Goal: Task Accomplishment & Management: Complete application form

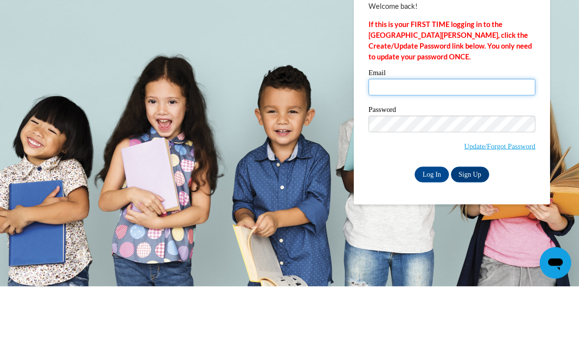
type input "lrcastillo@valdosta.edu"
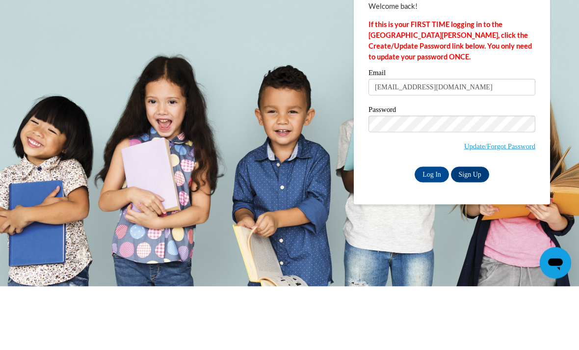
click at [432, 230] on input "Log In" at bounding box center [432, 238] width 34 height 16
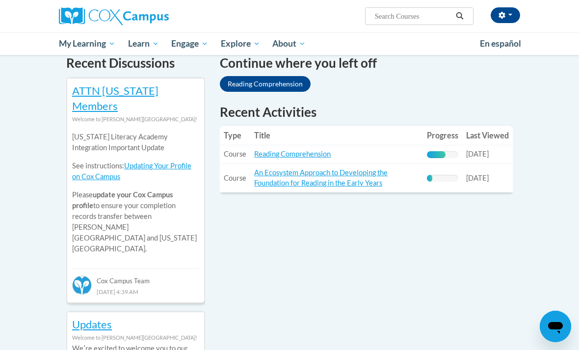
scroll to position [314, 0]
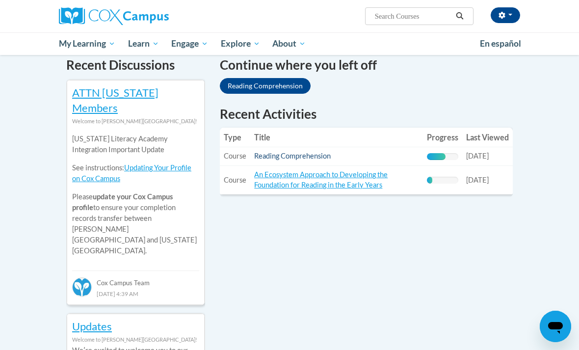
click at [266, 158] on link "Reading Comprehension" at bounding box center [292, 156] width 77 height 8
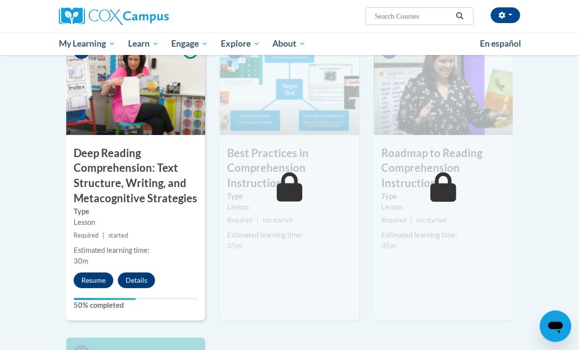
scroll to position [807, 0]
click at [82, 272] on button "Resume" at bounding box center [94, 280] width 40 height 16
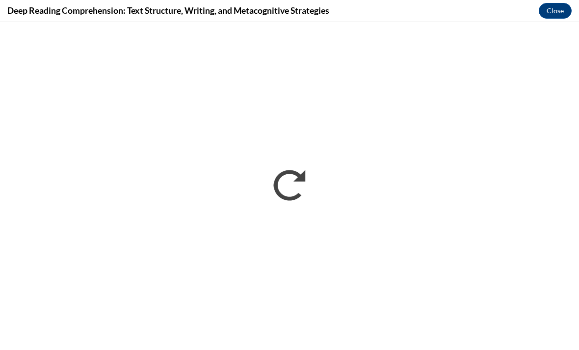
scroll to position [0, 0]
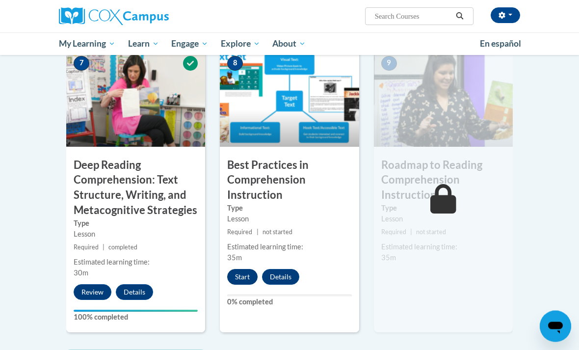
click at [241, 269] on button "Start" at bounding box center [242, 277] width 30 height 16
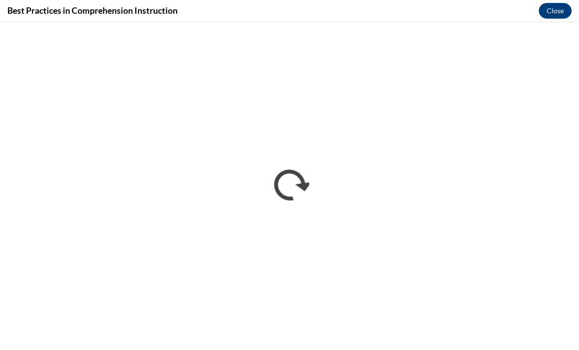
scroll to position [926, 0]
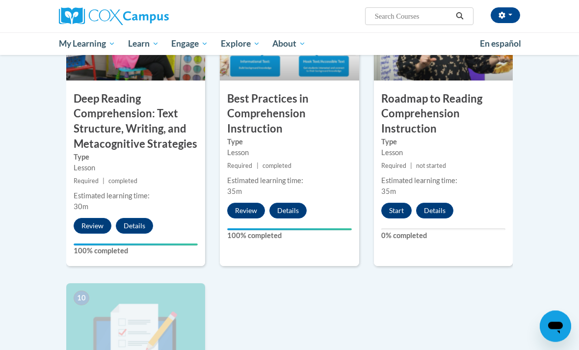
scroll to position [861, 0]
click at [404, 203] on button "Start" at bounding box center [396, 211] width 30 height 16
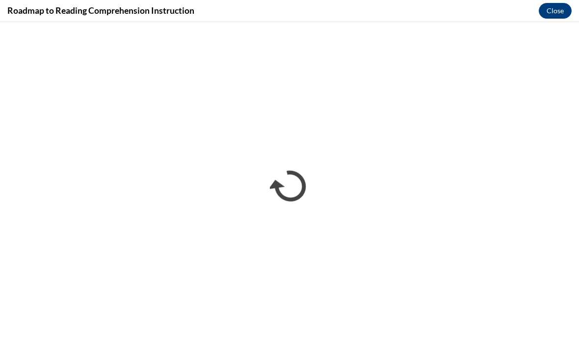
scroll to position [0, 0]
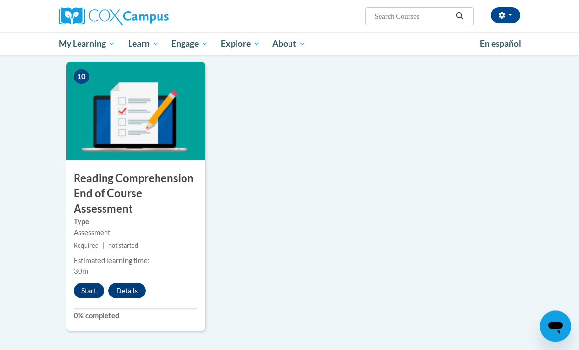
scroll to position [1085, 0]
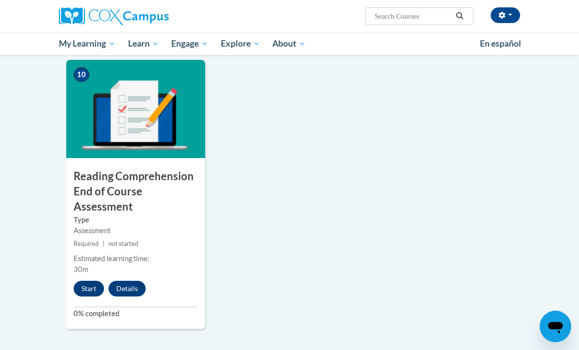
click at [87, 281] on button "Start" at bounding box center [89, 289] width 30 height 16
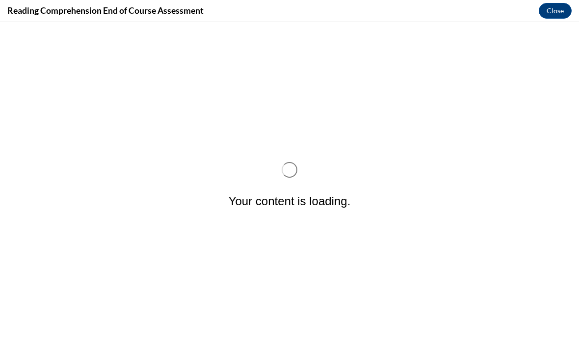
scroll to position [0, 0]
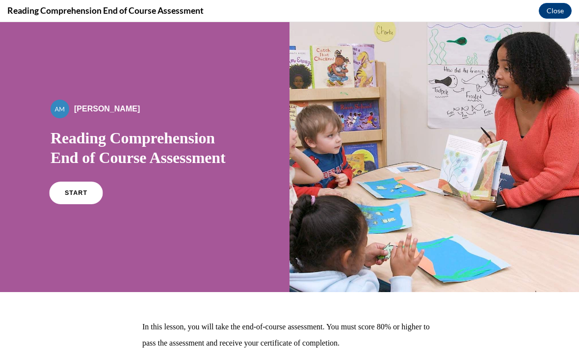
click at [72, 186] on link "START" at bounding box center [75, 193] width 53 height 23
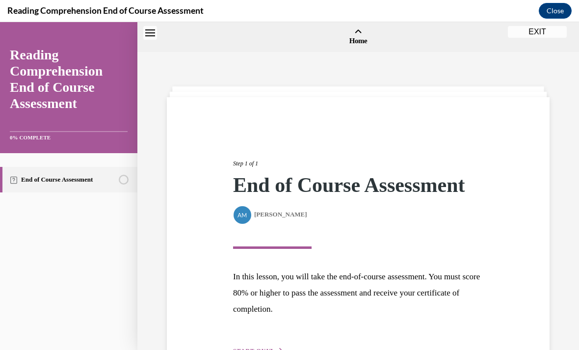
scroll to position [30, 0]
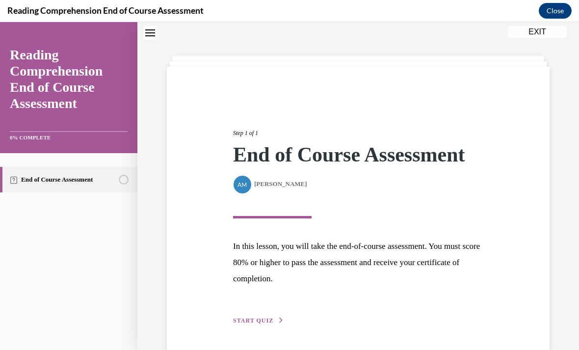
click at [251, 310] on div "Step 1 of 1 End of Course Assessment By Alexander Mackey Alexander Mackey In th…" at bounding box center [358, 216] width 265 height 220
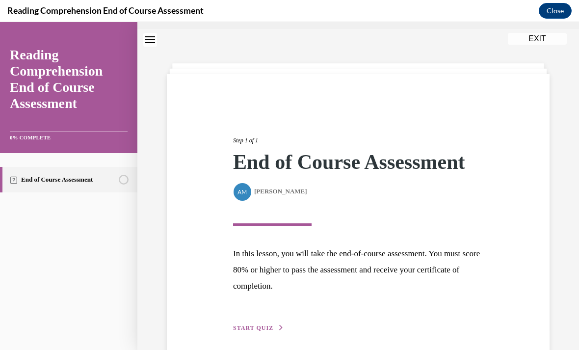
click at [241, 329] on span "START QUIZ" at bounding box center [253, 327] width 40 height 7
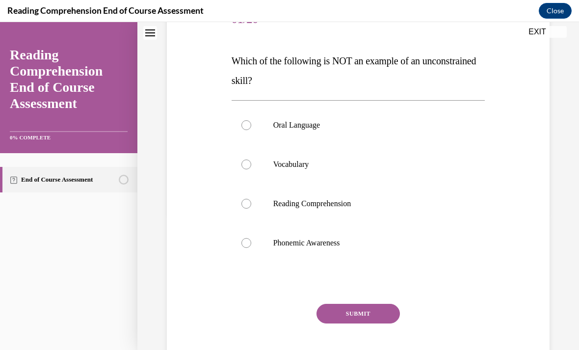
scroll to position [136, 0]
click at [334, 126] on p "Oral Language" at bounding box center [366, 125] width 187 height 10
click at [251, 126] on input "Oral Language" at bounding box center [246, 125] width 10 height 10
radio input "true"
click at [376, 318] on button "SUBMIT" at bounding box center [358, 314] width 83 height 20
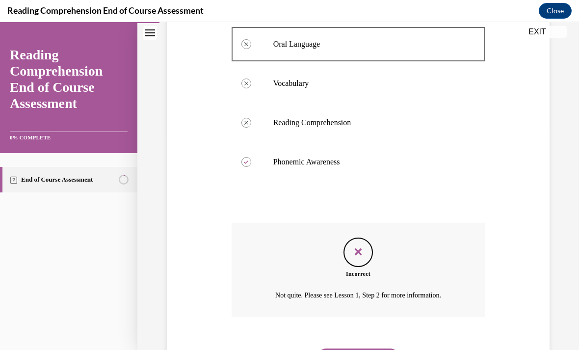
scroll to position [226, 0]
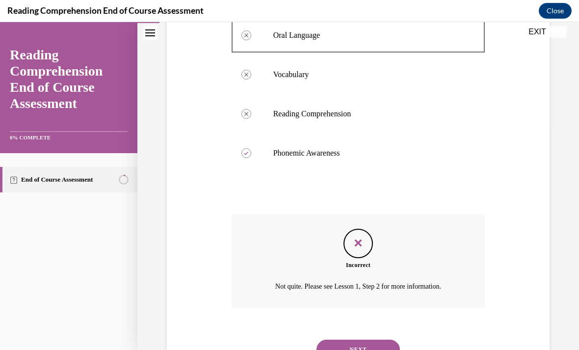
click at [380, 340] on button "NEXT" at bounding box center [358, 350] width 83 height 20
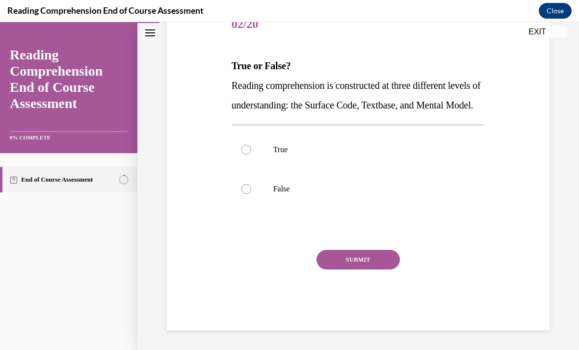
scroll to position [107, 0]
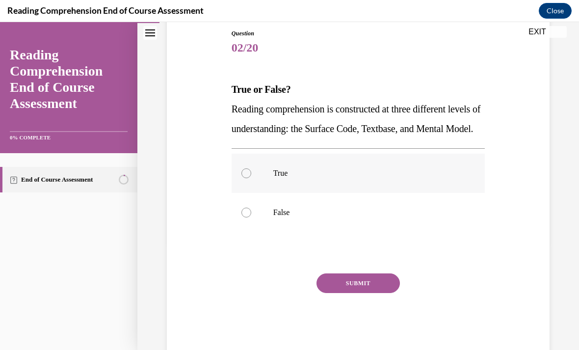
click at [251, 190] on label "True" at bounding box center [359, 173] width 254 height 39
click at [251, 178] on input "True" at bounding box center [246, 173] width 10 height 10
radio input "true"
click at [335, 293] on button "SUBMIT" at bounding box center [358, 283] width 83 height 20
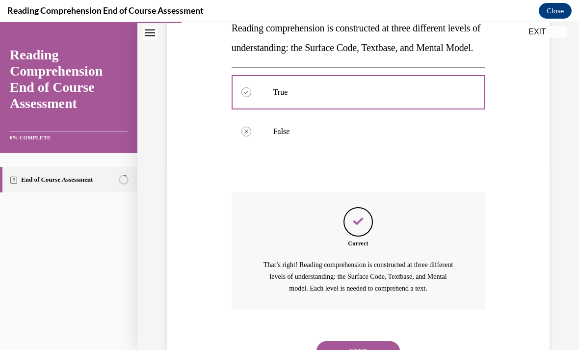
scroll to position [209, 0]
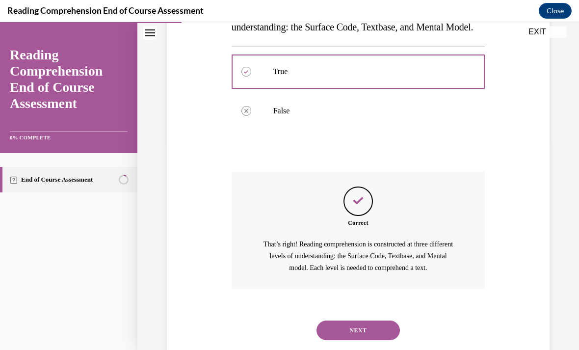
click at [329, 340] on button "NEXT" at bounding box center [358, 330] width 83 height 20
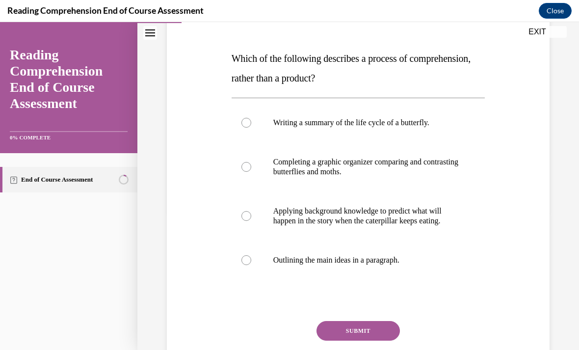
scroll to position [139, 0]
click at [433, 226] on label "Applying background knowledge to predict what will happen in the story when the…" at bounding box center [359, 215] width 254 height 49
click at [251, 220] on input "Applying background knowledge to predict what will happen in the story when the…" at bounding box center [246, 216] width 10 height 10
radio input "true"
click at [374, 321] on button "SUBMIT" at bounding box center [358, 330] width 83 height 20
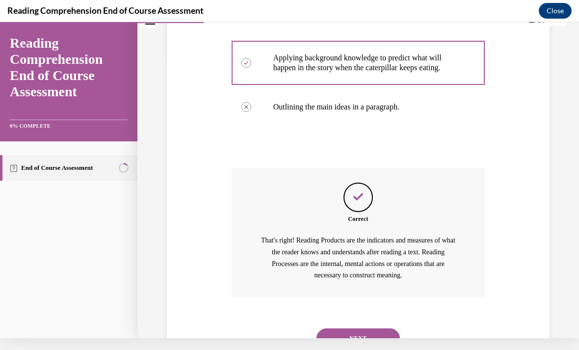
scroll to position [0, 0]
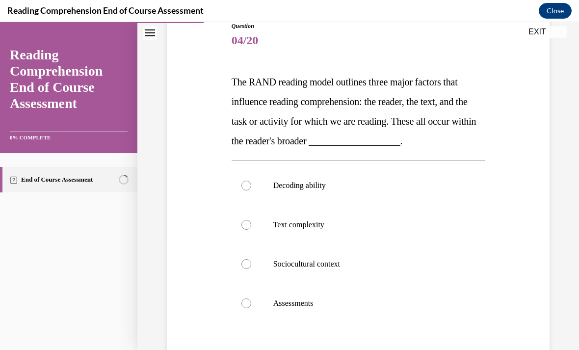
scroll to position [115, 0]
click at [395, 196] on label "Decoding ability" at bounding box center [359, 185] width 254 height 39
click at [251, 190] on input "Decoding ability" at bounding box center [246, 186] width 10 height 10
radio input "true"
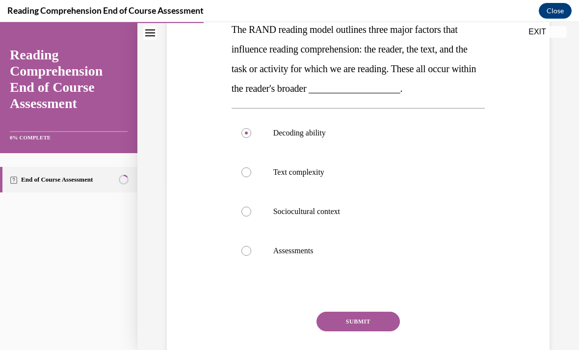
click at [375, 327] on button "SUBMIT" at bounding box center [358, 322] width 83 height 20
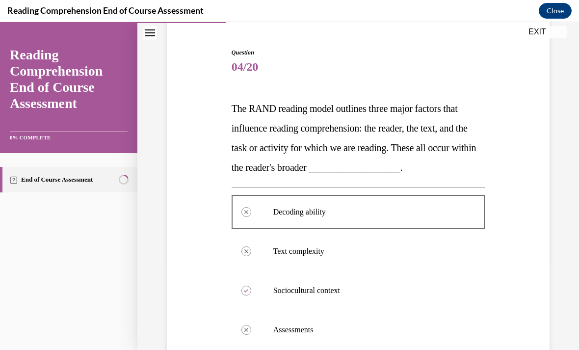
scroll to position [18, 0]
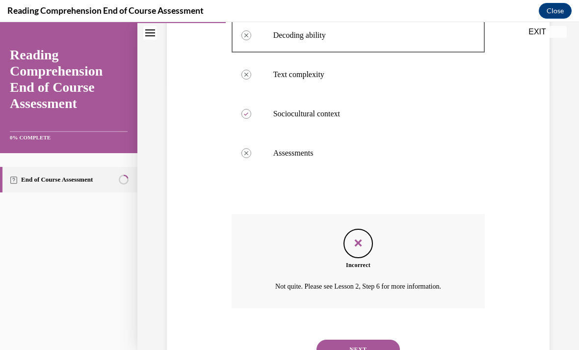
click at [368, 340] on button "NEXT" at bounding box center [358, 350] width 83 height 20
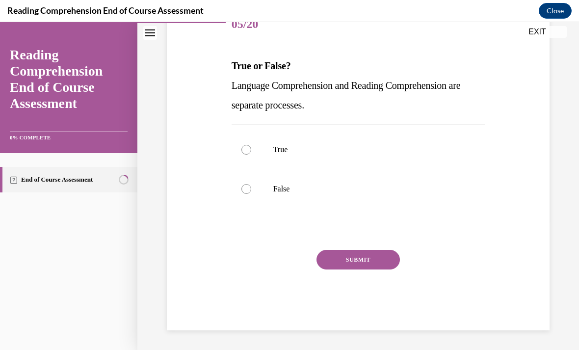
scroll to position [88, 0]
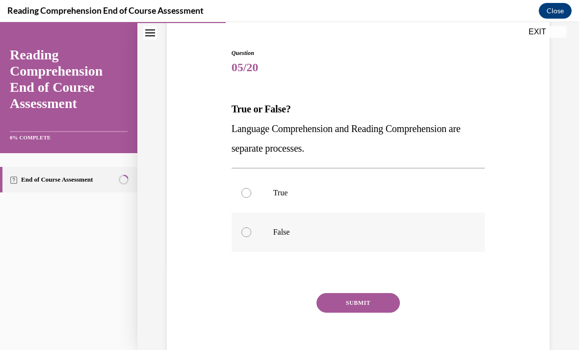
click at [325, 238] on label "False" at bounding box center [359, 231] width 254 height 39
click at [251, 237] on input "False" at bounding box center [246, 232] width 10 height 10
radio input "true"
click at [351, 312] on button "SUBMIT" at bounding box center [358, 303] width 83 height 20
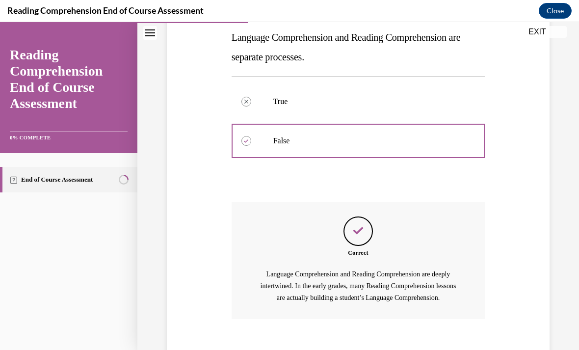
scroll to position [189, 0]
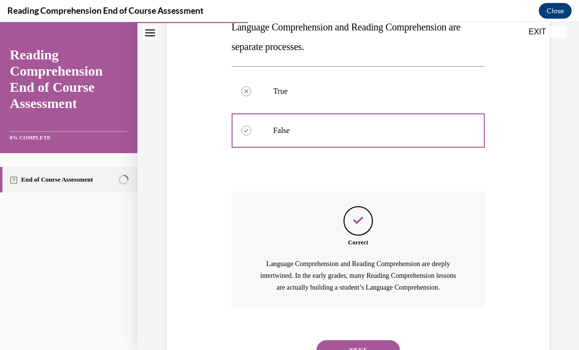
click at [367, 340] on button "NEXT" at bounding box center [358, 350] width 83 height 20
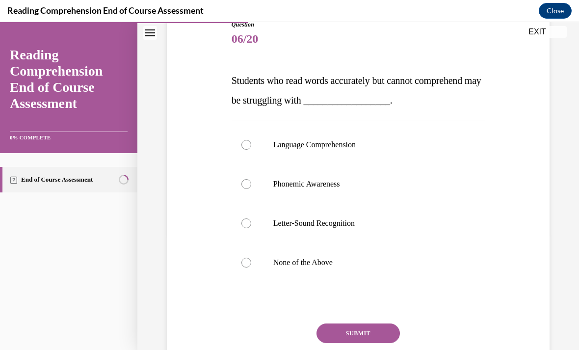
scroll to position [117, 0]
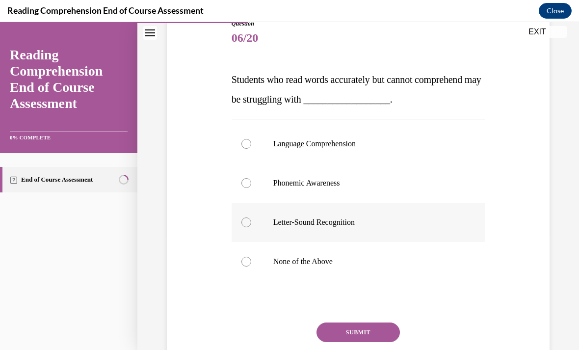
click at [405, 230] on label "Letter-Sound Recognition" at bounding box center [359, 222] width 254 height 39
click at [251, 227] on input "Letter-Sound Recognition" at bounding box center [246, 222] width 10 height 10
radio input "true"
click at [371, 340] on button "SUBMIT" at bounding box center [358, 332] width 83 height 20
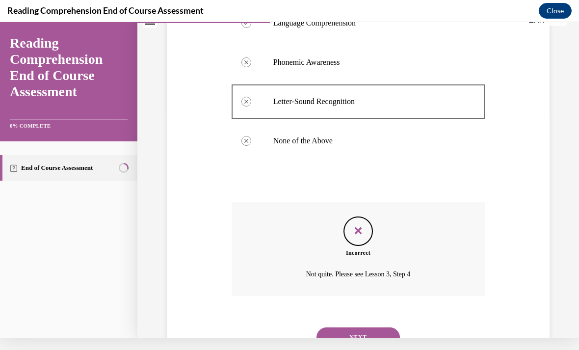
scroll to position [226, 0]
click at [367, 334] on button "NEXT" at bounding box center [358, 338] width 83 height 20
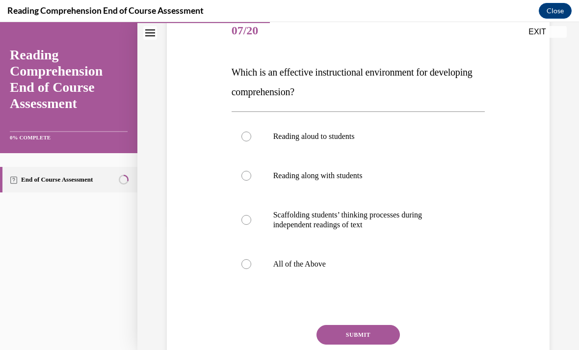
scroll to position [126, 0]
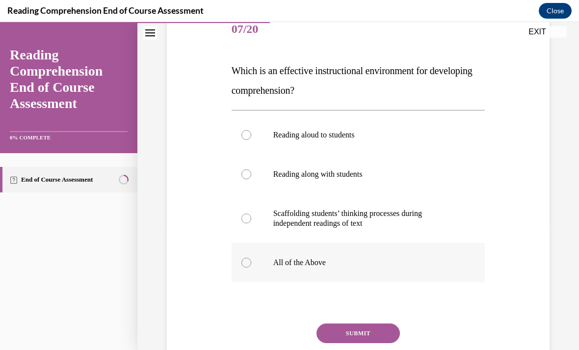
click at [383, 260] on p "All of the Above" at bounding box center [366, 263] width 187 height 10
click at [251, 260] on input "All of the Above" at bounding box center [246, 263] width 10 height 10
radio input "true"
click at [365, 342] on button "SUBMIT" at bounding box center [358, 333] width 83 height 20
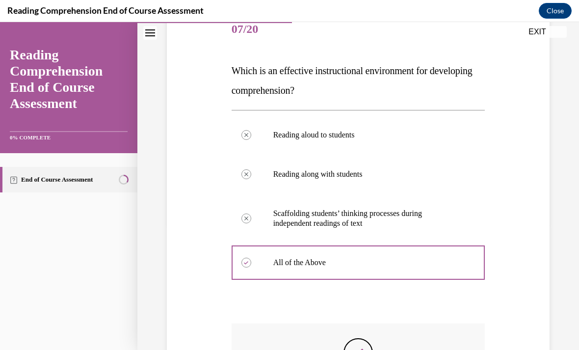
scroll to position [12, 0]
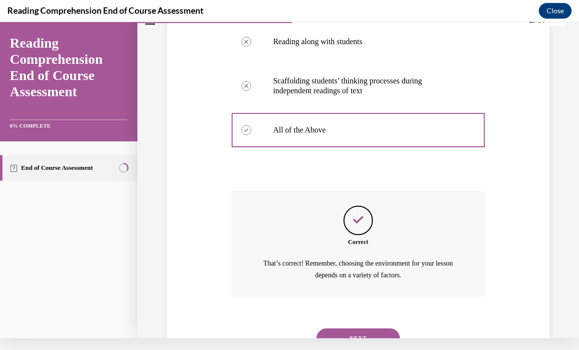
click at [374, 328] on button "NEXT" at bounding box center [358, 338] width 83 height 20
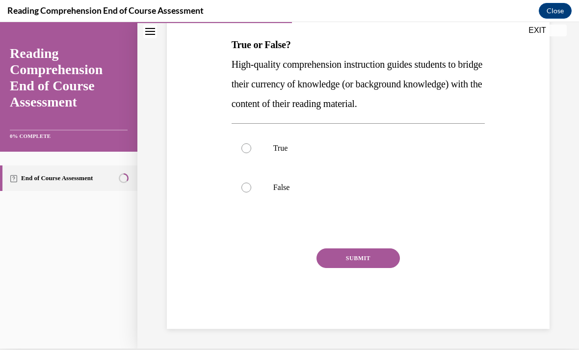
scroll to position [107, 0]
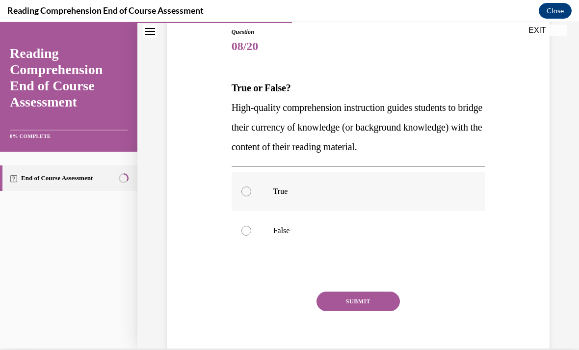
click at [352, 189] on p "True" at bounding box center [366, 191] width 187 height 10
click at [251, 189] on input "True" at bounding box center [246, 191] width 10 height 10
radio input "true"
click at [361, 316] on div "SUBMIT" at bounding box center [359, 315] width 254 height 49
click at [373, 302] on button "SUBMIT" at bounding box center [358, 301] width 83 height 20
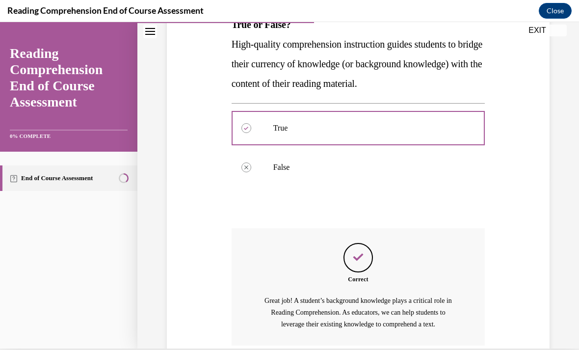
scroll to position [209, 0]
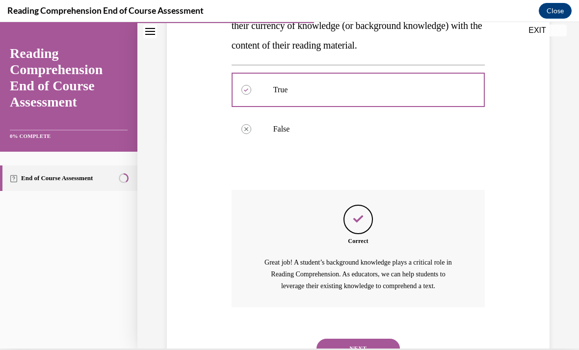
click at [387, 339] on button "NEXT" at bounding box center [358, 349] width 83 height 20
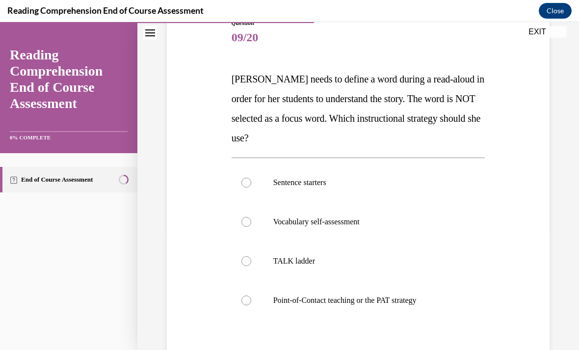
scroll to position [120, 0]
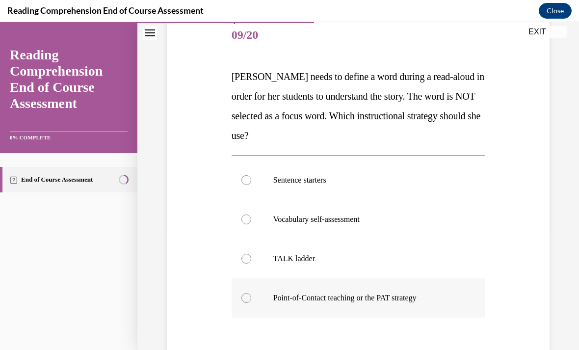
click at [418, 307] on label "Point-of-Contact teaching or the PAT strategy" at bounding box center [359, 297] width 254 height 39
click at [251, 303] on input "Point-of-Contact teaching or the PAT strategy" at bounding box center [246, 298] width 10 height 10
radio input "true"
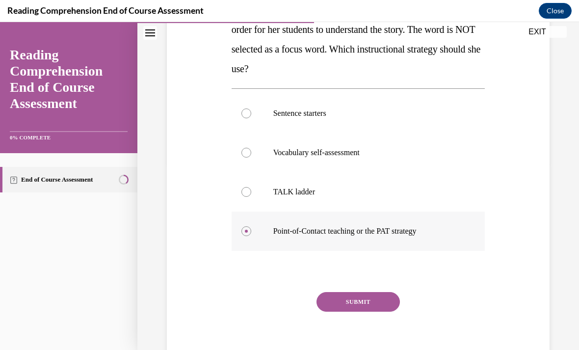
scroll to position [186, 0]
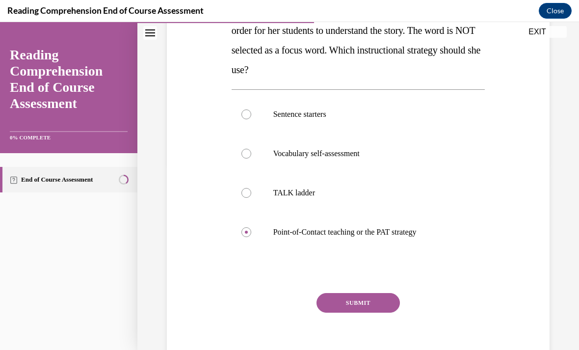
click at [385, 304] on button "SUBMIT" at bounding box center [358, 303] width 83 height 20
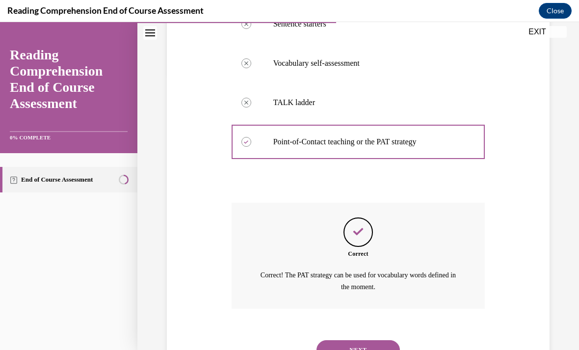
click at [379, 343] on button "NEXT" at bounding box center [358, 350] width 83 height 20
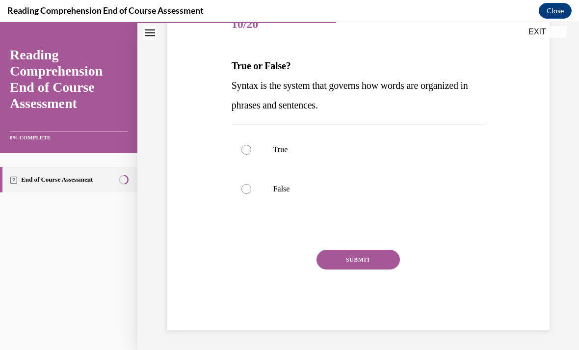
scroll to position [88, 0]
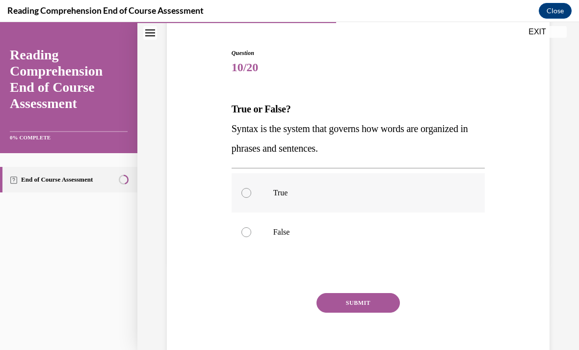
click at [430, 179] on label "True" at bounding box center [359, 192] width 254 height 39
click at [251, 188] on input "True" at bounding box center [246, 193] width 10 height 10
radio input "true"
click at [386, 312] on button "SUBMIT" at bounding box center [358, 303] width 83 height 20
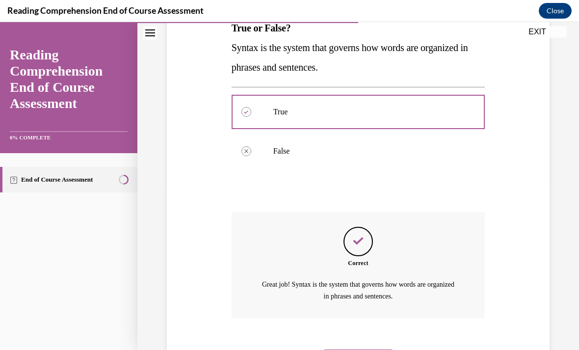
scroll to position [178, 0]
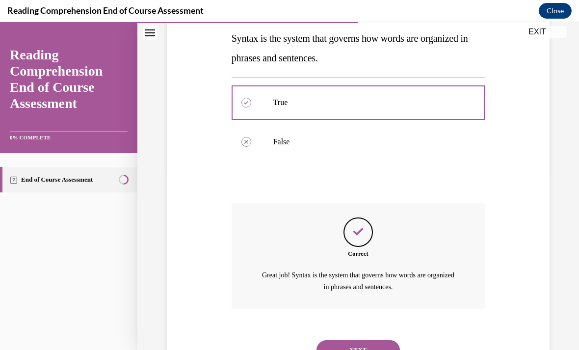
click at [377, 340] on button "NEXT" at bounding box center [358, 350] width 83 height 20
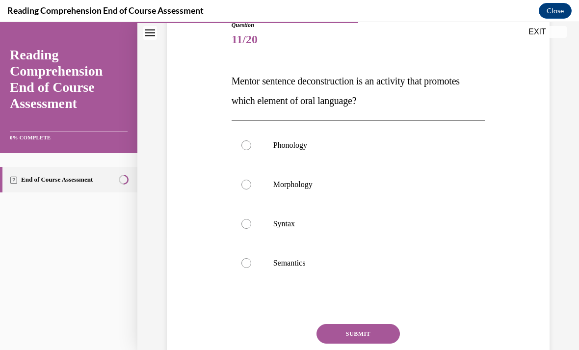
scroll to position [116, 0]
click at [422, 193] on label "Morphology" at bounding box center [359, 183] width 254 height 39
click at [251, 189] on input "Morphology" at bounding box center [246, 184] width 10 height 10
radio input "true"
click at [382, 330] on button "SUBMIT" at bounding box center [358, 333] width 83 height 20
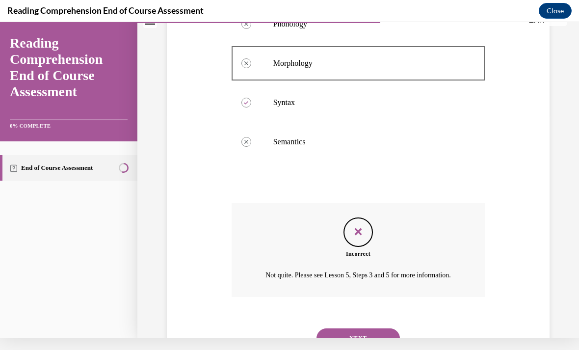
scroll to position [237, 0]
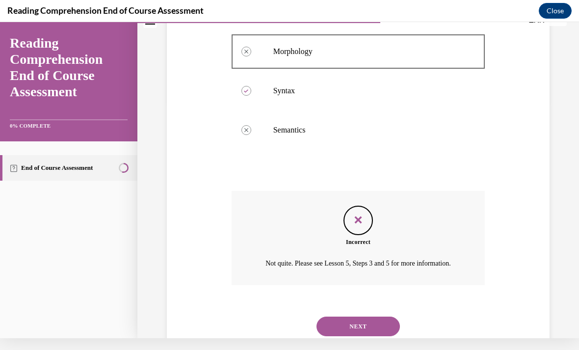
click at [388, 329] on button "NEXT" at bounding box center [358, 327] width 83 height 20
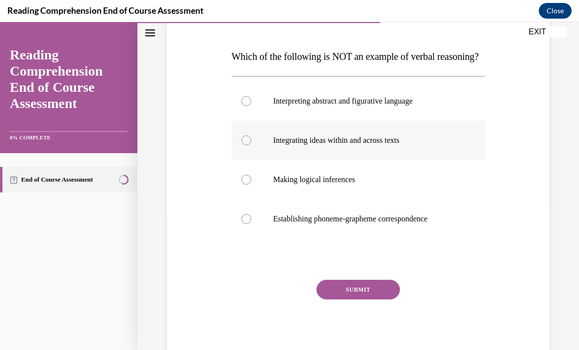
click at [428, 160] on label "Integrating ideas within and across texts" at bounding box center [359, 140] width 254 height 39
click at [251, 145] on input "Integrating ideas within and across texts" at bounding box center [246, 140] width 10 height 10
radio input "true"
click at [396, 299] on button "SUBMIT" at bounding box center [358, 290] width 83 height 20
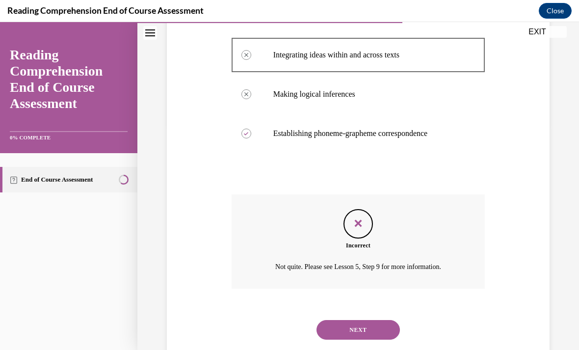
click at [387, 340] on button "NEXT" at bounding box center [358, 330] width 83 height 20
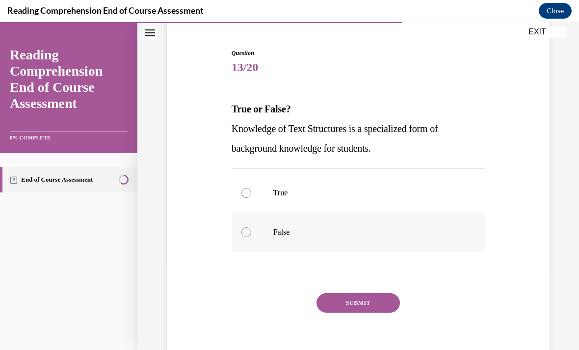
click at [405, 226] on label "False" at bounding box center [359, 231] width 254 height 39
click at [251, 227] on input "False" at bounding box center [246, 232] width 10 height 10
radio input "true"
click at [394, 306] on button "SUBMIT" at bounding box center [358, 303] width 83 height 20
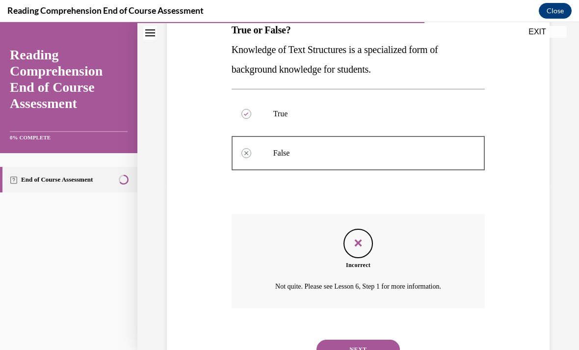
click at [394, 340] on button "NEXT" at bounding box center [358, 350] width 83 height 20
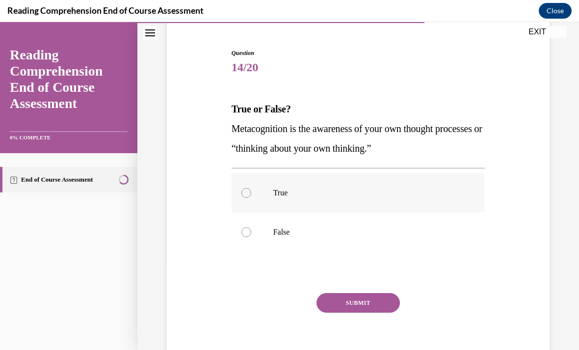
click at [401, 200] on label "True" at bounding box center [359, 192] width 254 height 39
click at [251, 198] on input "True" at bounding box center [246, 193] width 10 height 10
radio input "true"
click at [379, 300] on button "SUBMIT" at bounding box center [358, 303] width 83 height 20
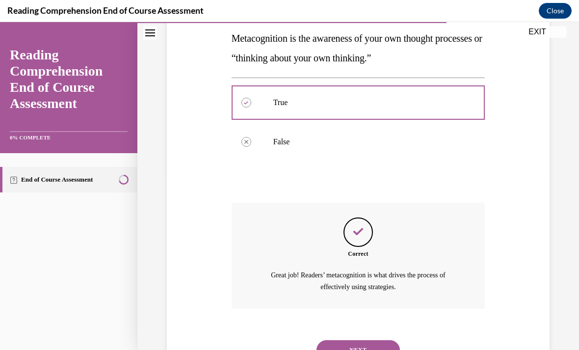
click at [386, 340] on button "NEXT" at bounding box center [358, 350] width 83 height 20
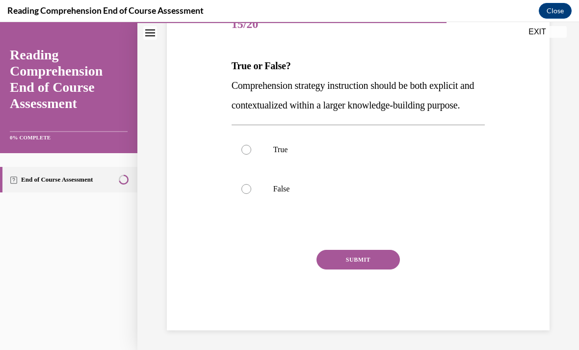
scroll to position [107, 0]
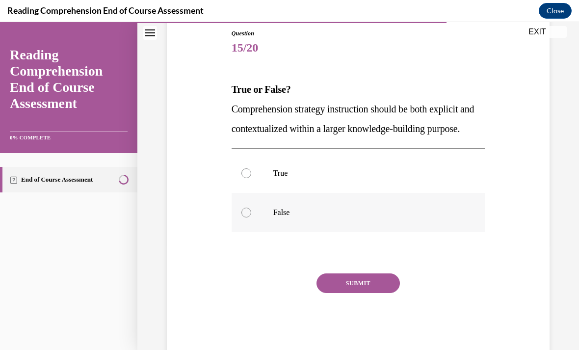
click at [395, 232] on label "False" at bounding box center [359, 212] width 254 height 39
click at [251, 217] on input "False" at bounding box center [246, 213] width 10 height 10
radio input "true"
click at [383, 293] on button "SUBMIT" at bounding box center [358, 283] width 83 height 20
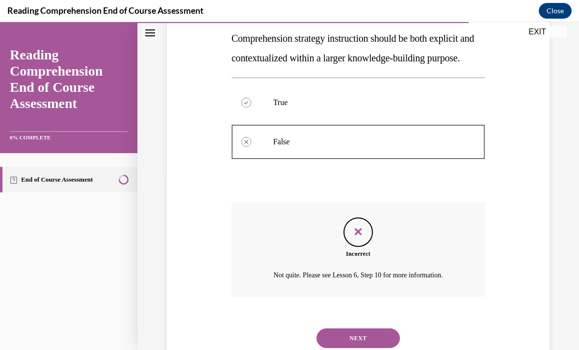
scroll to position [186, 0]
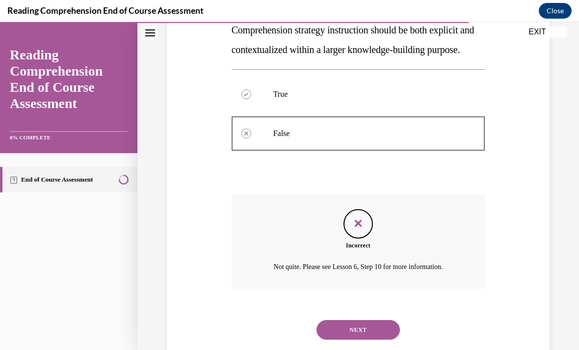
click at [387, 336] on button "NEXT" at bounding box center [358, 330] width 83 height 20
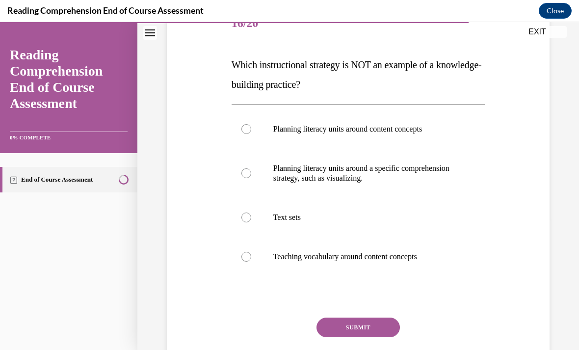
scroll to position [152, 0]
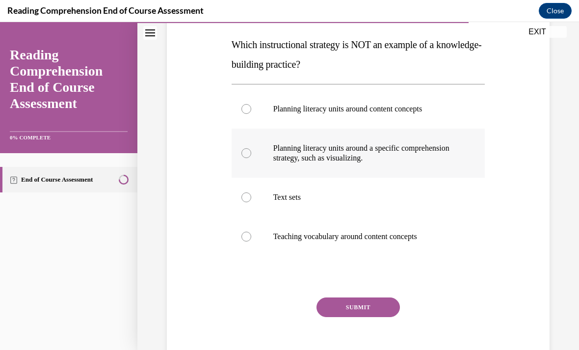
click at [435, 165] on label "Planning literacy units around a specific comprehension strategy, such as visua…" at bounding box center [359, 153] width 254 height 49
click at [251, 158] on input "Planning literacy units around a specific comprehension strategy, such as visua…" at bounding box center [246, 153] width 10 height 10
radio input "true"
click at [459, 122] on label "Planning literacy units around content concepts" at bounding box center [359, 108] width 254 height 39
click at [251, 114] on input "Planning literacy units around content concepts" at bounding box center [246, 109] width 10 height 10
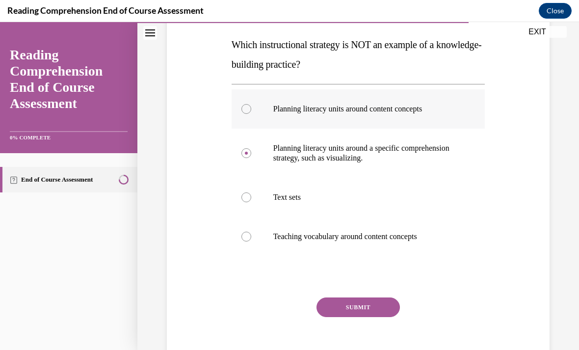
radio input "true"
click at [396, 306] on button "SUBMIT" at bounding box center [358, 307] width 83 height 20
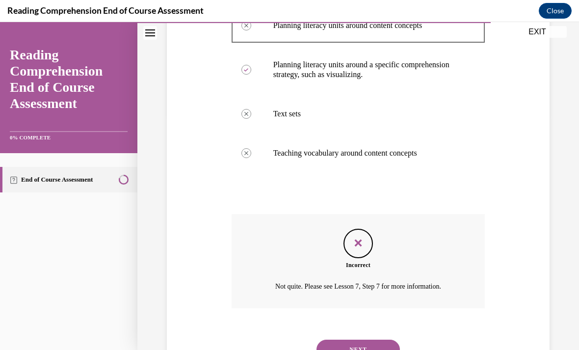
click at [396, 340] on button "NEXT" at bounding box center [358, 350] width 83 height 20
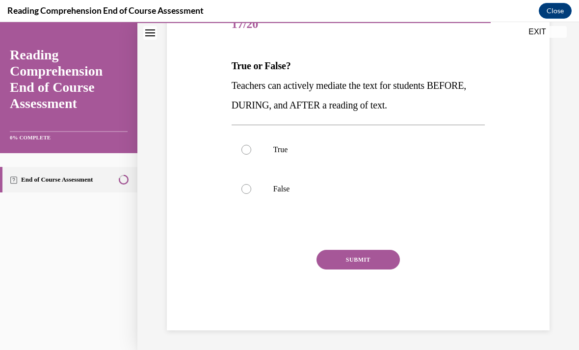
scroll to position [88, 0]
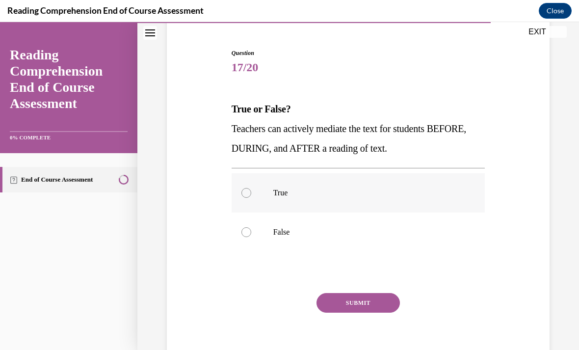
click at [420, 199] on label "True" at bounding box center [359, 192] width 254 height 39
click at [251, 198] on input "True" at bounding box center [246, 193] width 10 height 10
radio input "true"
click at [396, 301] on button "SUBMIT" at bounding box center [358, 303] width 83 height 20
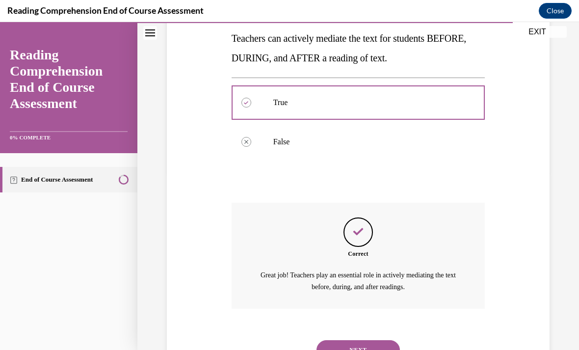
click at [390, 340] on button "NEXT" at bounding box center [358, 350] width 83 height 20
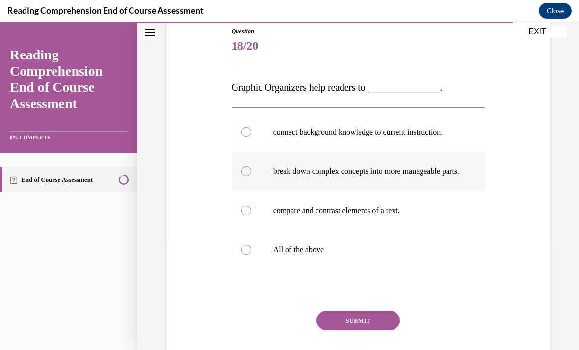
click at [423, 176] on p "break down complex concepts into more manageable parts." at bounding box center [366, 171] width 187 height 10
click at [251, 176] on input "break down complex concepts into more manageable parts." at bounding box center [246, 171] width 10 height 10
radio input "true"
click at [390, 330] on button "SUBMIT" at bounding box center [358, 321] width 83 height 20
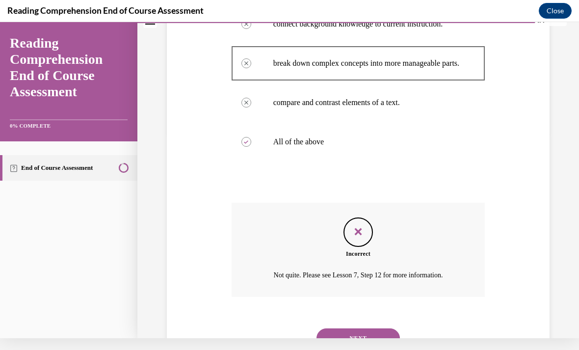
scroll to position [216, 0]
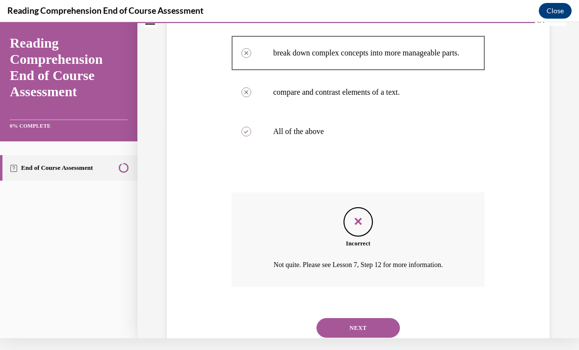
click at [390, 330] on button "NEXT" at bounding box center [358, 328] width 83 height 20
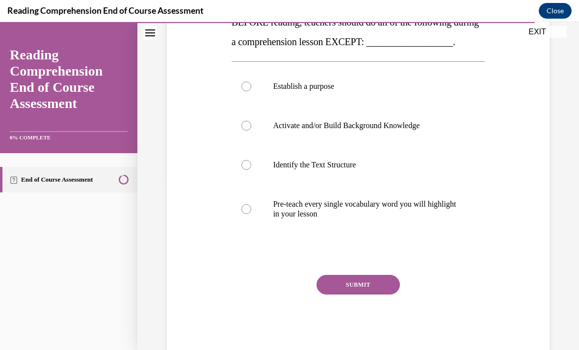
scroll to position [175, 0]
click at [446, 131] on p "Activate and/or Build Background Knowledge" at bounding box center [366, 126] width 187 height 10
click at [251, 131] on input "Activate and/or Build Background Knowledge" at bounding box center [246, 126] width 10 height 10
radio input "true"
click at [393, 294] on button "SUBMIT" at bounding box center [358, 285] width 83 height 20
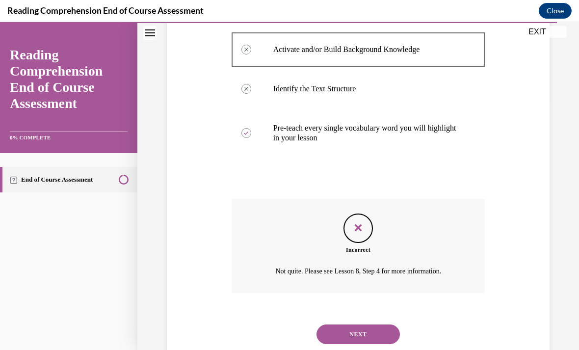
scroll to position [252, 0]
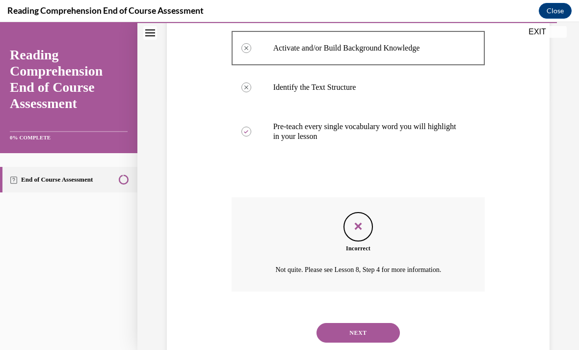
click at [389, 343] on button "NEXT" at bounding box center [358, 333] width 83 height 20
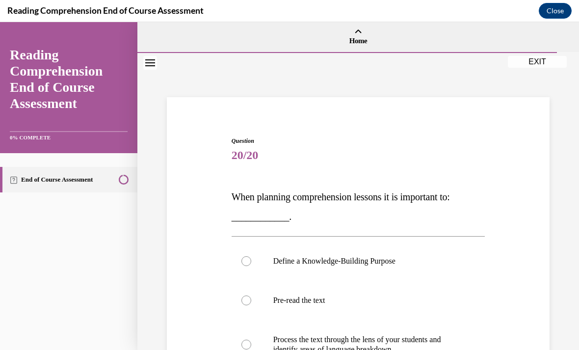
scroll to position [46, 0]
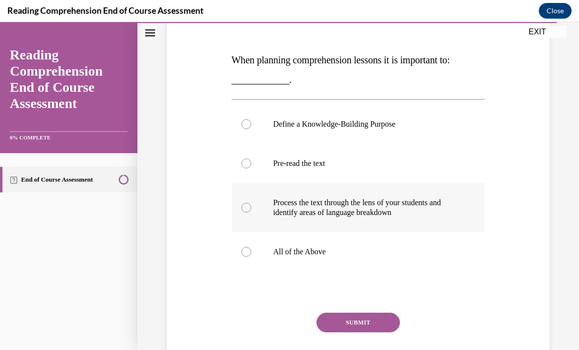
click at [405, 208] on p "Process the text through the lens of your students and identify areas of langua…" at bounding box center [366, 208] width 187 height 20
click at [251, 208] on input "Process the text through the lens of your students and identify areas of langua…" at bounding box center [246, 208] width 10 height 10
radio input "true"
click at [384, 328] on button "SUBMIT" at bounding box center [358, 323] width 83 height 20
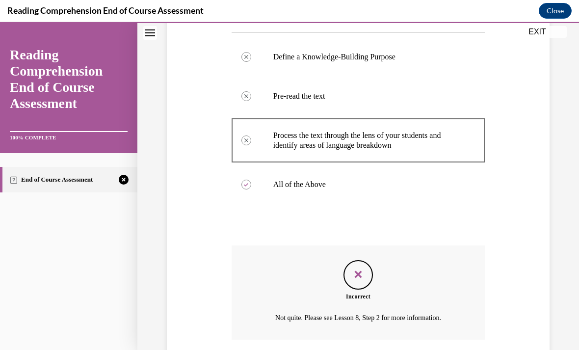
scroll to position [236, 0]
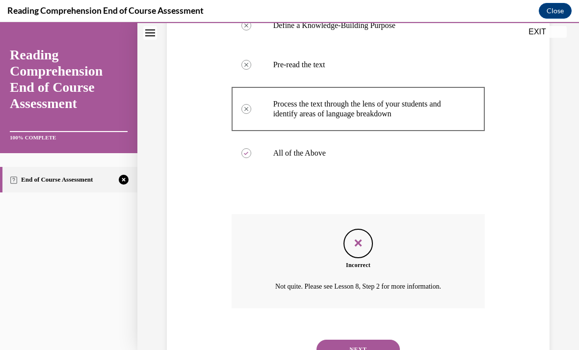
click at [392, 340] on button "NEXT" at bounding box center [358, 350] width 83 height 20
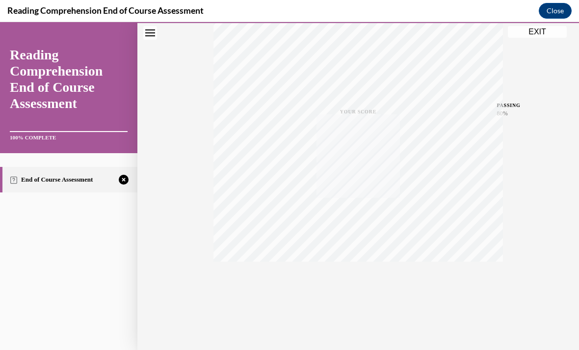
scroll to position [0, 0]
click at [359, 315] on div "TAKE AGAIN" at bounding box center [358, 315] width 35 height 23
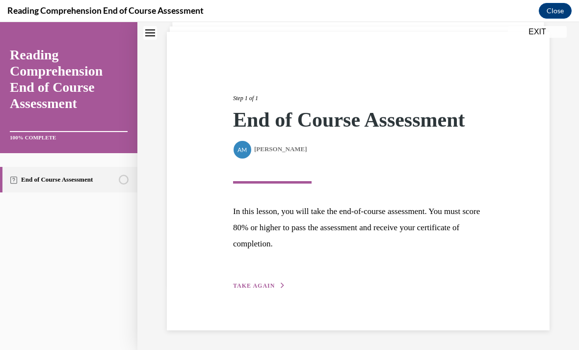
scroll to position [34, 0]
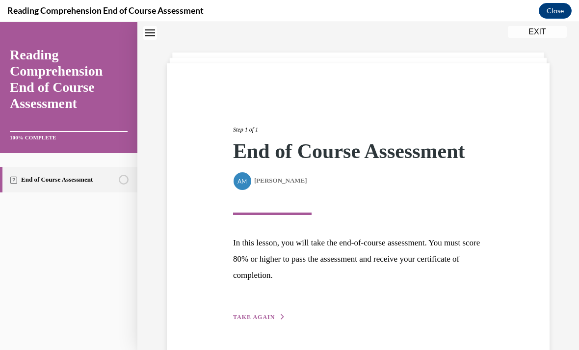
click at [259, 318] on span "TAKE AGAIN" at bounding box center [254, 317] width 42 height 7
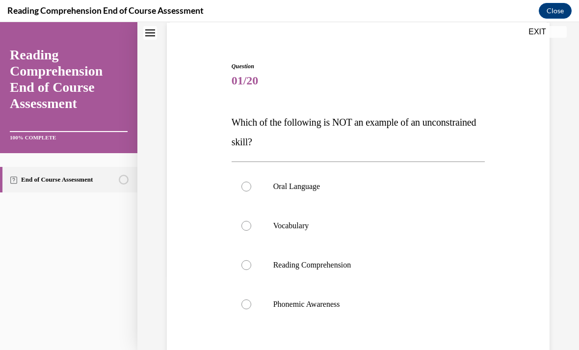
scroll to position [75, 0]
click at [357, 277] on label "Reading Comprehension" at bounding box center [359, 264] width 254 height 39
click at [251, 270] on input "Reading Comprehension" at bounding box center [246, 265] width 10 height 10
radio input "true"
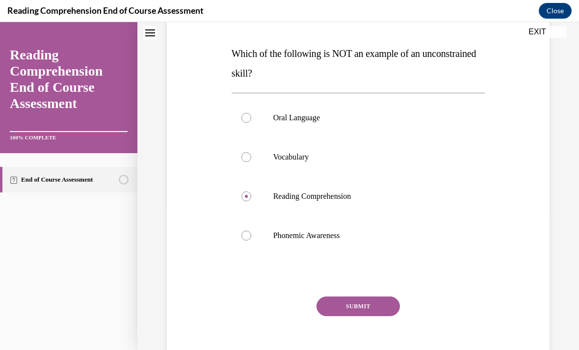
click at [364, 306] on button "SUBMIT" at bounding box center [358, 306] width 83 height 20
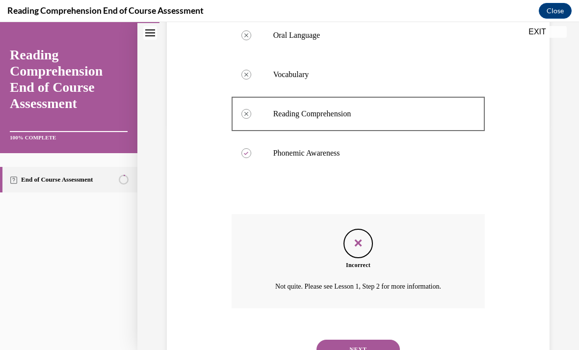
click at [356, 340] on button "NEXT" at bounding box center [358, 350] width 83 height 20
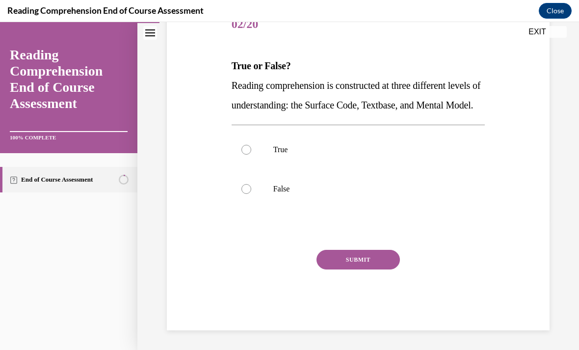
scroll to position [107, 0]
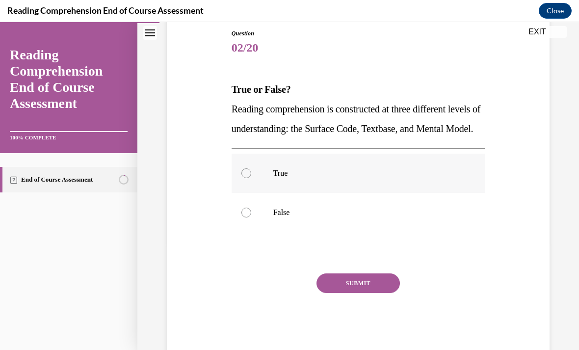
click at [361, 178] on p "True" at bounding box center [366, 173] width 187 height 10
click at [251, 178] on input "True" at bounding box center [246, 173] width 10 height 10
radio input "true"
click at [362, 293] on button "SUBMIT" at bounding box center [358, 283] width 83 height 20
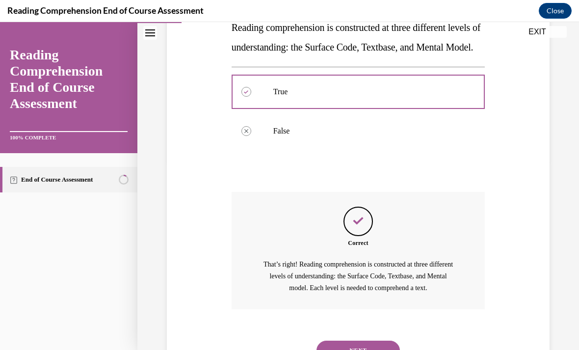
scroll to position [209, 0]
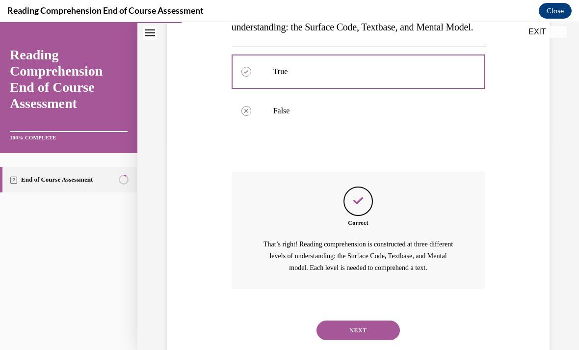
click at [366, 339] on button "NEXT" at bounding box center [358, 330] width 83 height 20
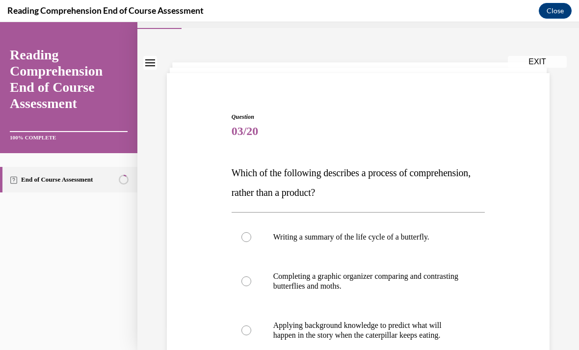
scroll to position [35, 0]
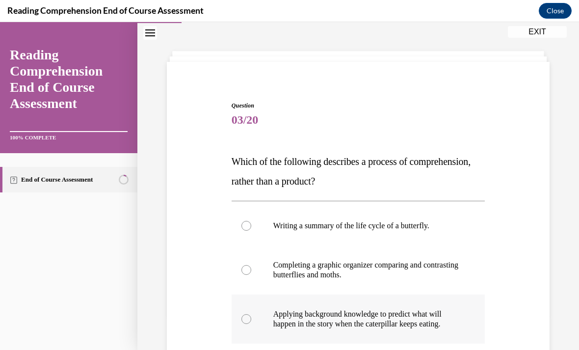
click at [269, 324] on label "Applying background knowledge to predict what will happen in the story when the…" at bounding box center [359, 318] width 254 height 49
click at [251, 324] on input "Applying background knowledge to predict what will happen in the story when the…" at bounding box center [246, 319] width 10 height 10
radio input "true"
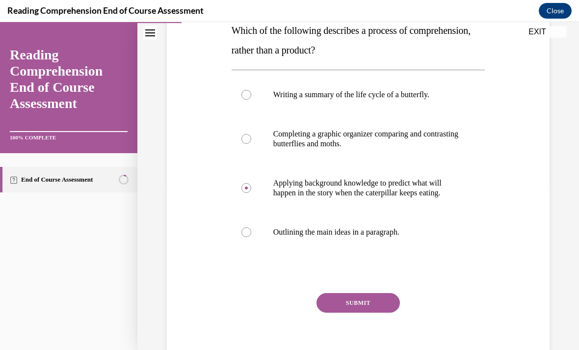
click at [359, 305] on button "SUBMIT" at bounding box center [358, 303] width 83 height 20
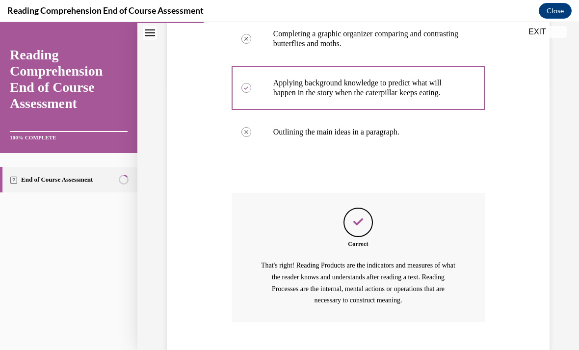
scroll to position [279, 0]
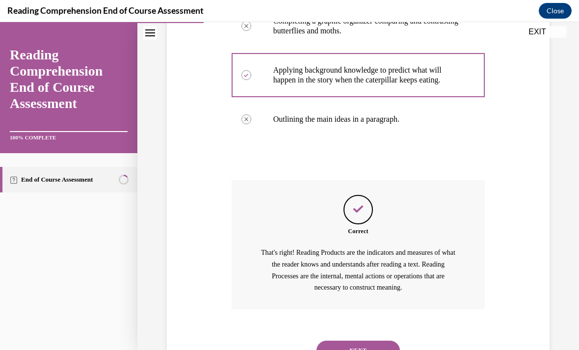
click at [356, 341] on button "NEXT" at bounding box center [358, 351] width 83 height 20
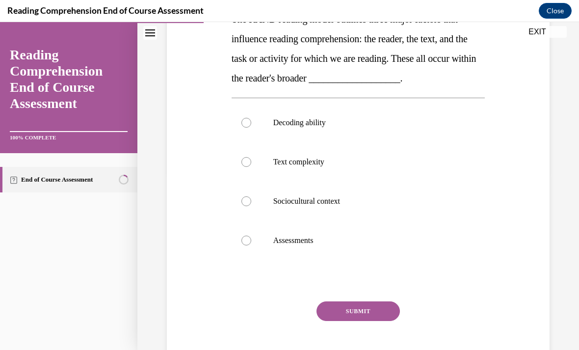
scroll to position [180, 0]
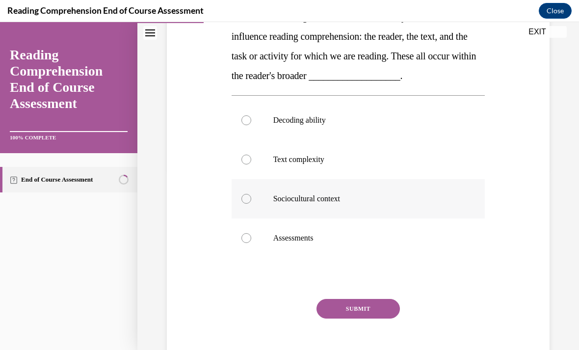
click at [253, 205] on label "Sociocultural context" at bounding box center [359, 198] width 254 height 39
click at [251, 204] on input "Sociocultural context" at bounding box center [246, 199] width 10 height 10
radio input "true"
click at [342, 301] on button "SUBMIT" at bounding box center [358, 309] width 83 height 20
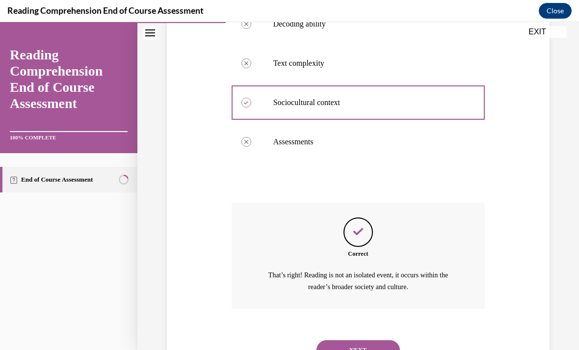
click at [346, 340] on button "NEXT" at bounding box center [358, 350] width 83 height 20
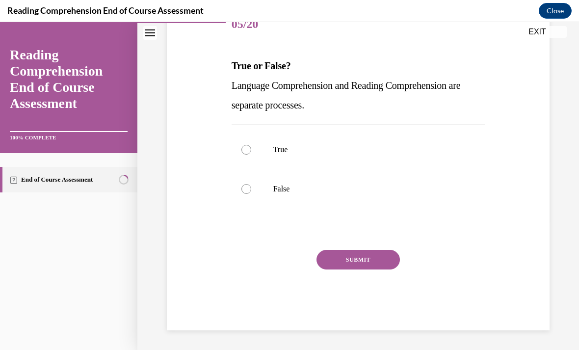
scroll to position [88, 0]
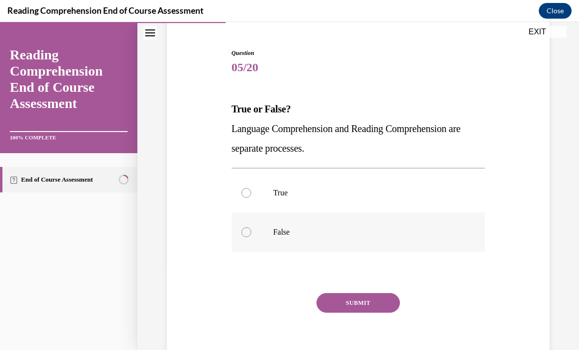
click at [261, 231] on label "False" at bounding box center [359, 231] width 254 height 39
click at [251, 231] on input "False" at bounding box center [246, 232] width 10 height 10
radio input "true"
click at [364, 302] on button "SUBMIT" at bounding box center [358, 303] width 83 height 20
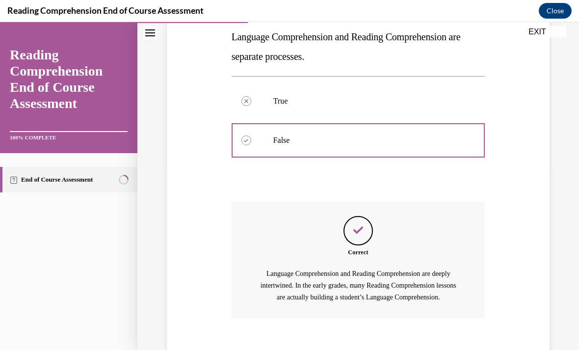
scroll to position [189, 0]
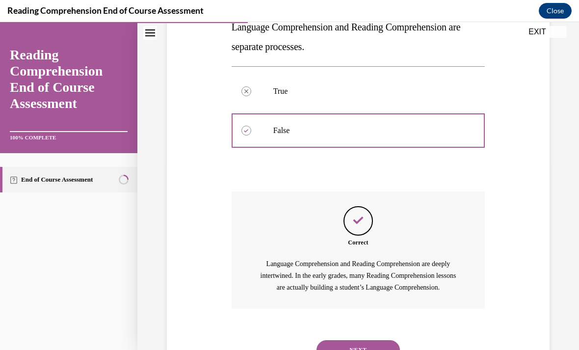
click at [351, 340] on button "NEXT" at bounding box center [358, 350] width 83 height 20
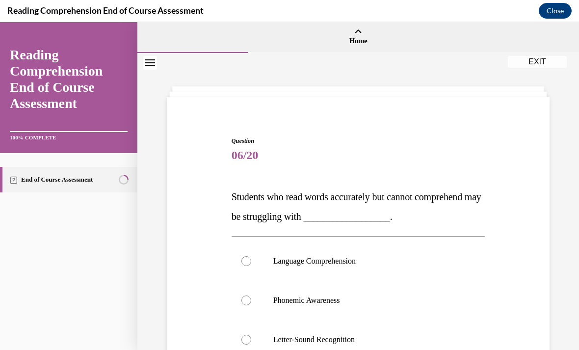
scroll to position [39, 0]
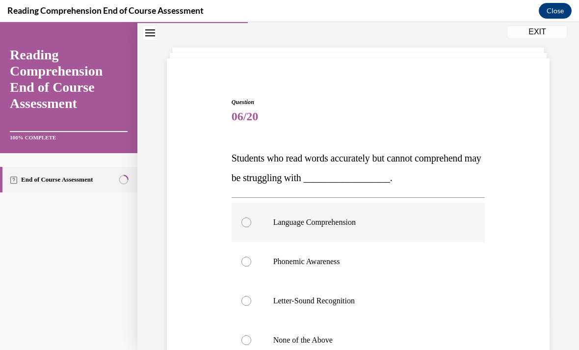
click at [255, 228] on label "Language Comprehension" at bounding box center [359, 222] width 254 height 39
click at [251, 227] on input "Language Comprehension" at bounding box center [246, 222] width 10 height 10
radio input "true"
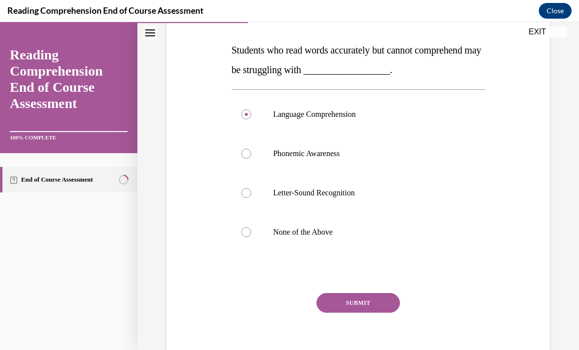
click at [352, 303] on button "SUBMIT" at bounding box center [358, 303] width 83 height 20
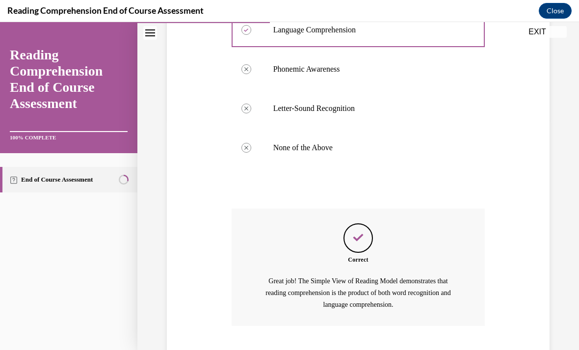
scroll to position [248, 0]
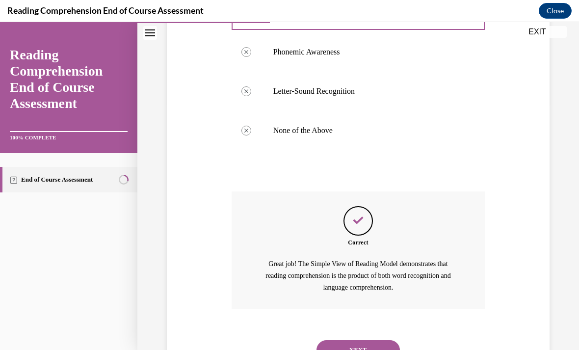
click at [338, 340] on button "NEXT" at bounding box center [358, 350] width 83 height 20
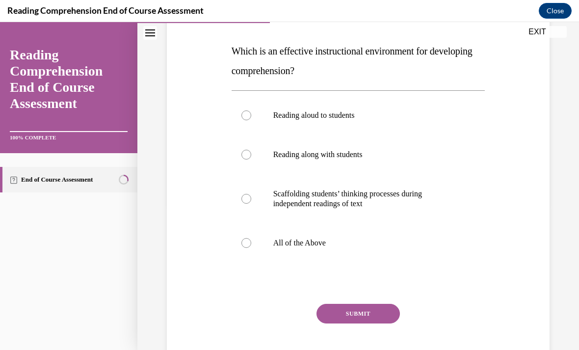
scroll to position [150, 0]
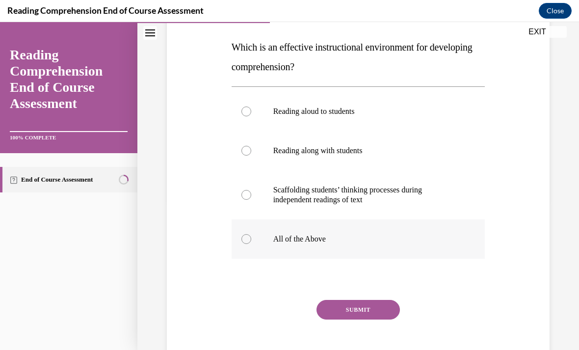
click at [260, 242] on label "All of the Above" at bounding box center [359, 238] width 254 height 39
click at [251, 242] on input "All of the Above" at bounding box center [246, 239] width 10 height 10
radio input "true"
click at [359, 301] on button "SUBMIT" at bounding box center [358, 310] width 83 height 20
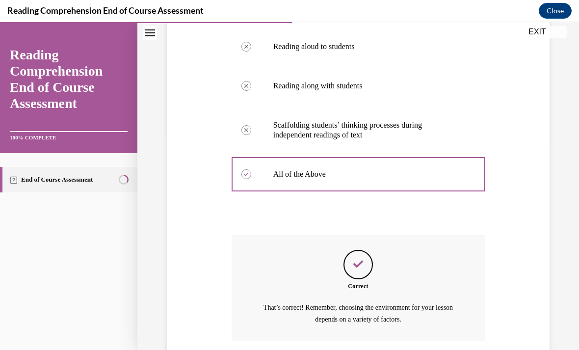
scroll to position [247, 0]
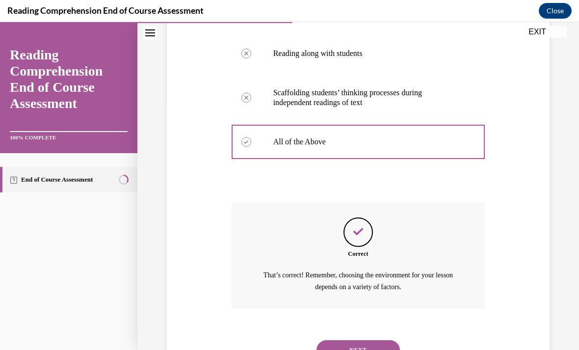
click at [344, 340] on button "NEXT" at bounding box center [358, 350] width 83 height 20
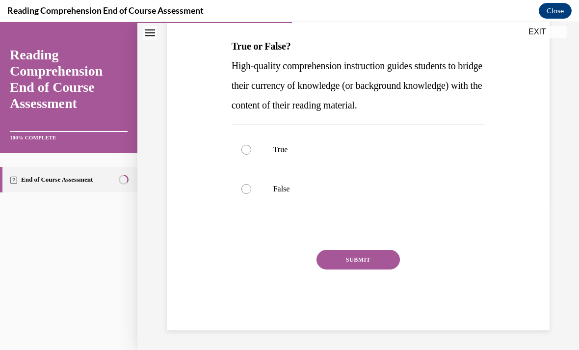
scroll to position [107, 0]
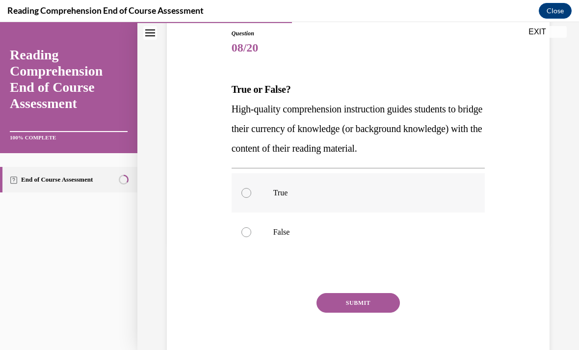
click at [269, 195] on label "True" at bounding box center [359, 192] width 254 height 39
click at [251, 195] on input "True" at bounding box center [246, 193] width 10 height 10
radio input "true"
click at [345, 306] on button "SUBMIT" at bounding box center [358, 303] width 83 height 20
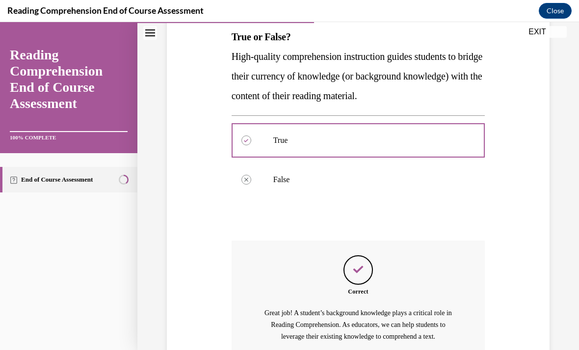
scroll to position [209, 0]
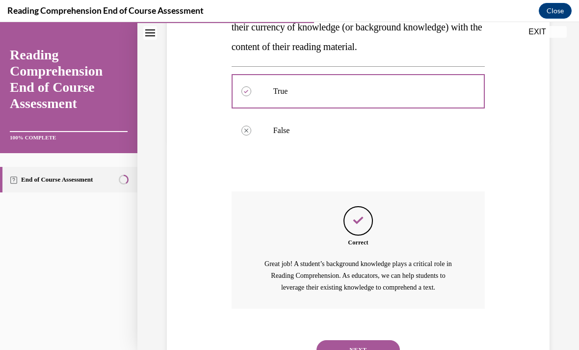
click at [336, 340] on button "NEXT" at bounding box center [358, 350] width 83 height 20
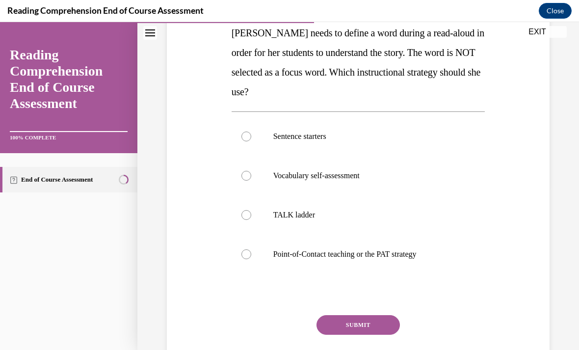
scroll to position [164, 0]
click at [242, 254] on div at bounding box center [246, 254] width 10 height 10
click at [242, 254] on input "Point-of-Contact teaching or the PAT strategy" at bounding box center [246, 254] width 10 height 10
radio input "true"
click at [349, 329] on button "SUBMIT" at bounding box center [358, 325] width 83 height 20
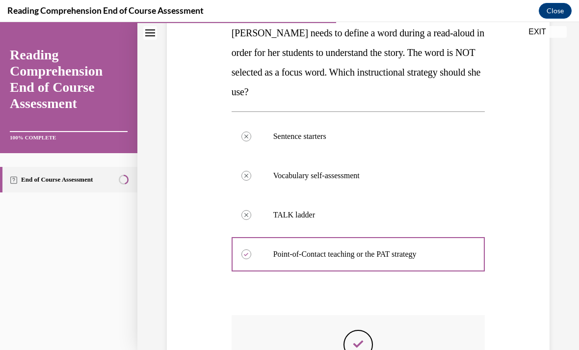
scroll to position [12, 0]
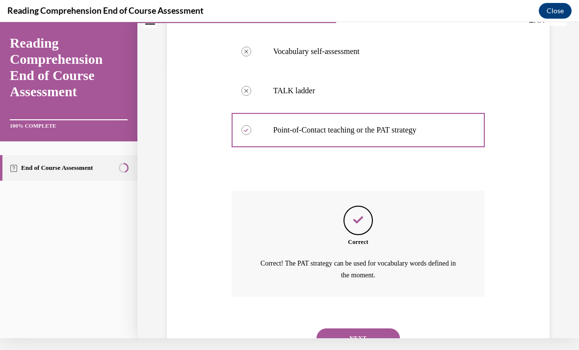
click at [340, 329] on button "NEXT" at bounding box center [358, 338] width 83 height 20
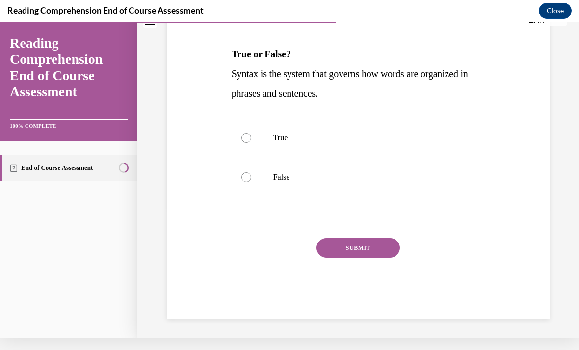
scroll to position [88, 0]
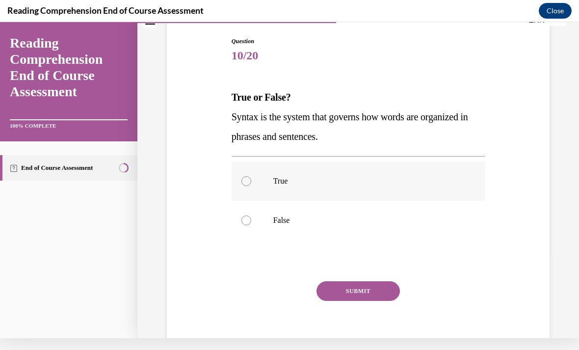
click at [251, 180] on label "True" at bounding box center [359, 180] width 254 height 39
click at [251, 180] on input "True" at bounding box center [246, 181] width 10 height 10
radio input "true"
click at [349, 290] on button "SUBMIT" at bounding box center [358, 291] width 83 height 20
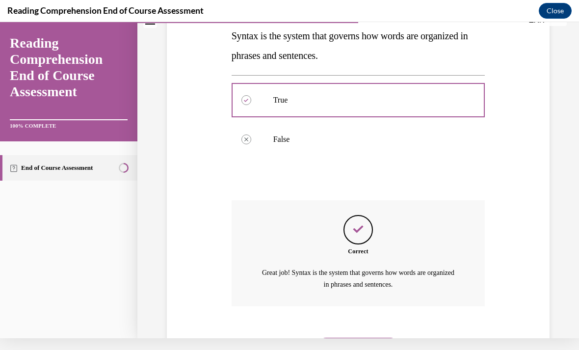
scroll to position [178, 0]
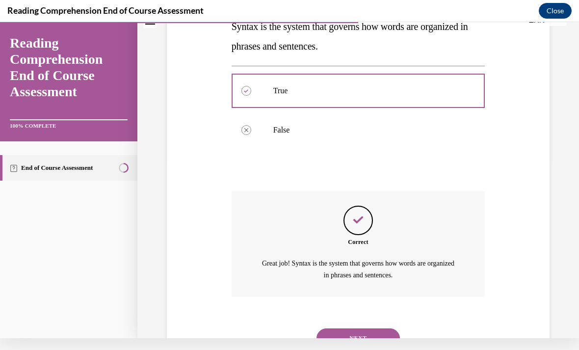
click at [348, 328] on button "NEXT" at bounding box center [358, 338] width 83 height 20
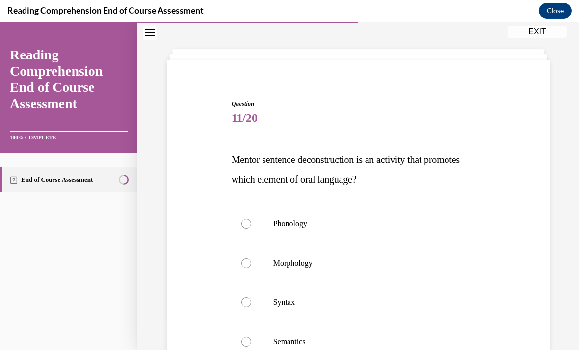
scroll to position [37, 0]
click at [243, 294] on label "Syntax" at bounding box center [359, 302] width 254 height 39
click at [243, 297] on input "Syntax" at bounding box center [246, 302] width 10 height 10
radio input "true"
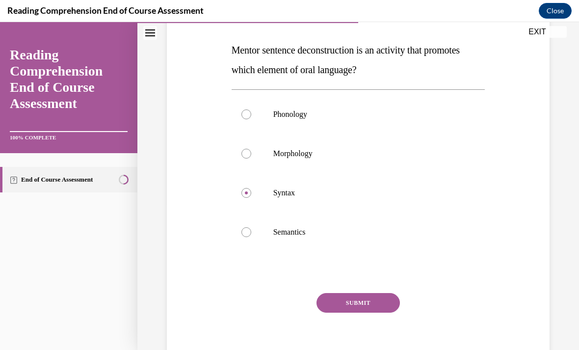
click at [351, 308] on button "SUBMIT" at bounding box center [358, 303] width 83 height 20
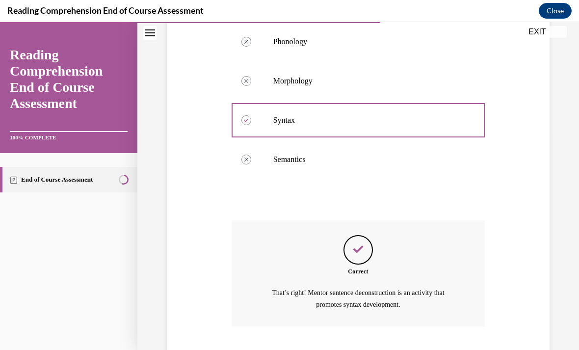
scroll to position [237, 0]
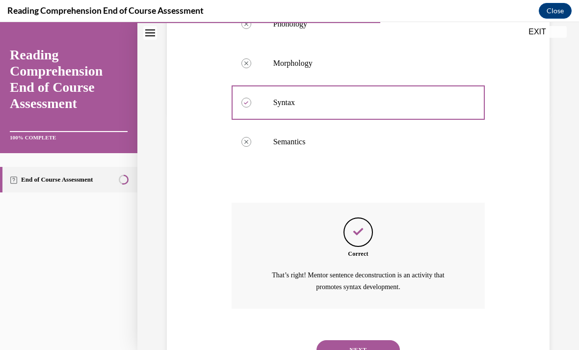
click at [338, 340] on button "NEXT" at bounding box center [358, 350] width 83 height 20
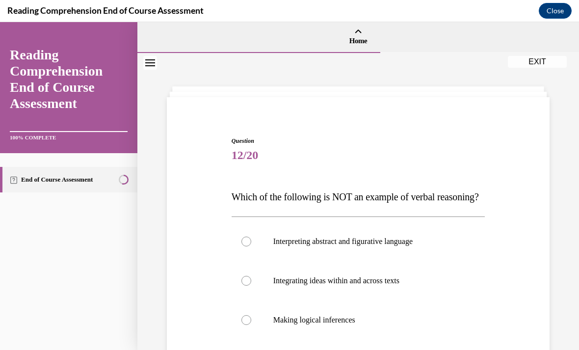
scroll to position [56, 0]
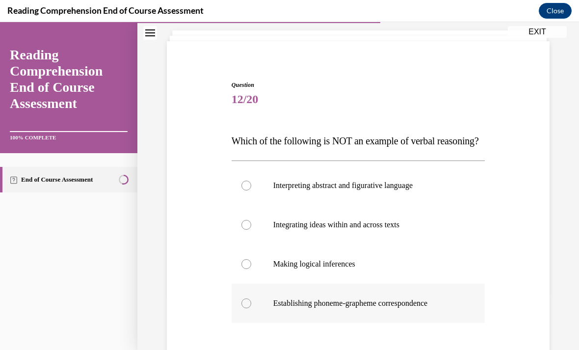
click at [257, 317] on label "Establishing phoneme-grapheme correspondence" at bounding box center [359, 303] width 254 height 39
click at [251, 308] on input "Establishing phoneme-grapheme correspondence" at bounding box center [246, 303] width 10 height 10
radio input "true"
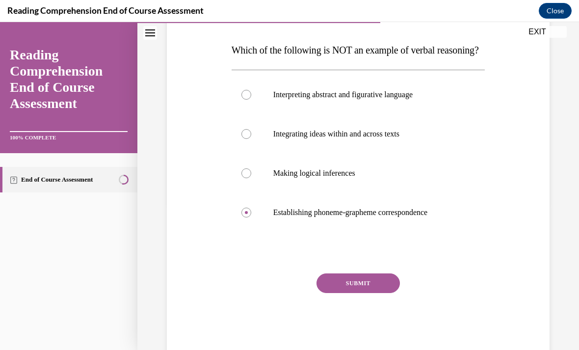
click at [362, 293] on button "SUBMIT" at bounding box center [358, 283] width 83 height 20
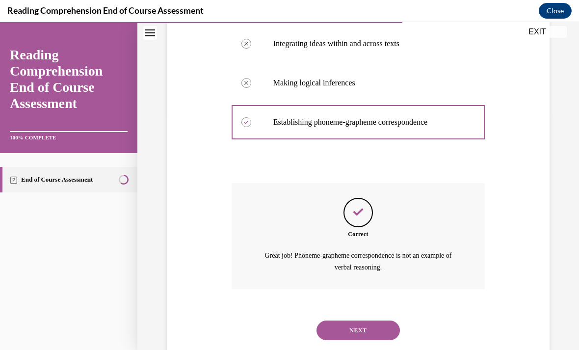
click at [360, 337] on button "NEXT" at bounding box center [358, 330] width 83 height 20
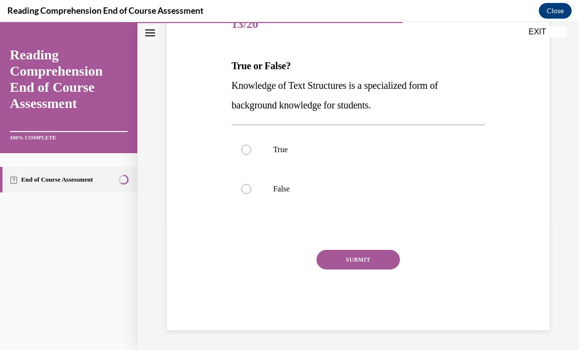
scroll to position [88, 0]
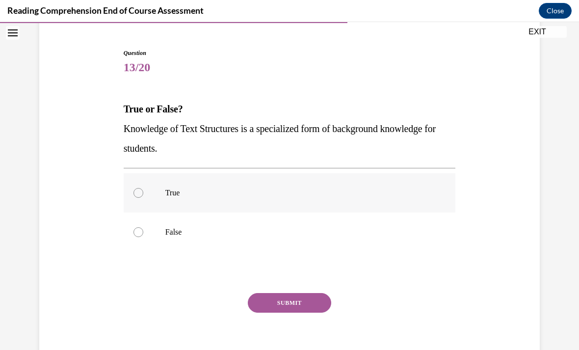
click at [246, 190] on p "True" at bounding box center [298, 193] width 266 height 10
click at [143, 190] on input "True" at bounding box center [138, 193] width 10 height 10
radio input "true"
click at [285, 304] on button "SUBMIT" at bounding box center [289, 303] width 83 height 20
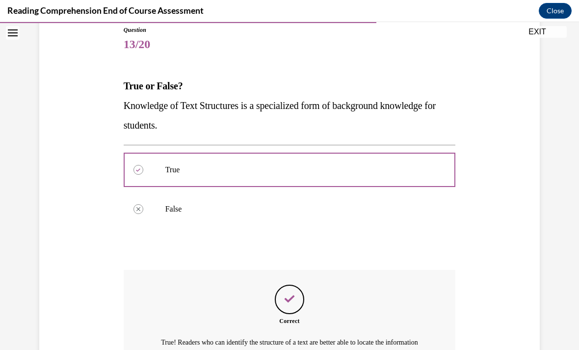
scroll to position [110, 0]
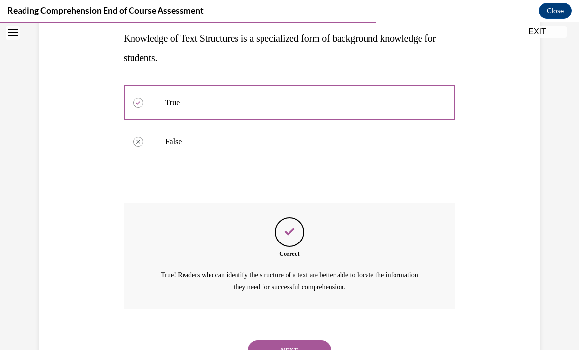
click at [291, 341] on button "NEXT" at bounding box center [289, 350] width 83 height 20
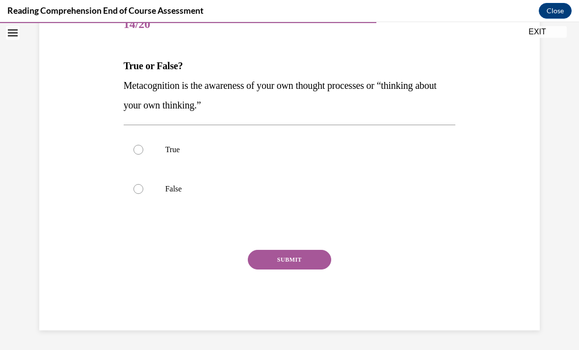
scroll to position [88, 0]
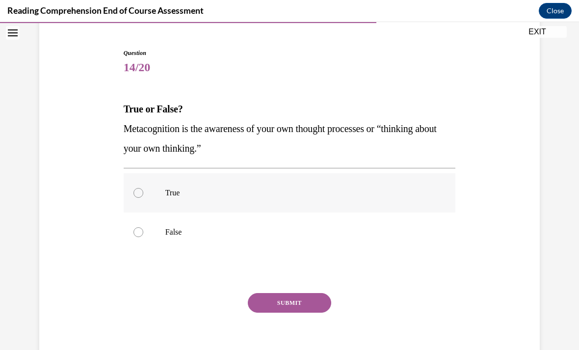
click at [137, 185] on label "True" at bounding box center [290, 192] width 332 height 39
click at [137, 188] on input "True" at bounding box center [138, 193] width 10 height 10
radio input "true"
click at [284, 312] on button "SUBMIT" at bounding box center [289, 303] width 83 height 20
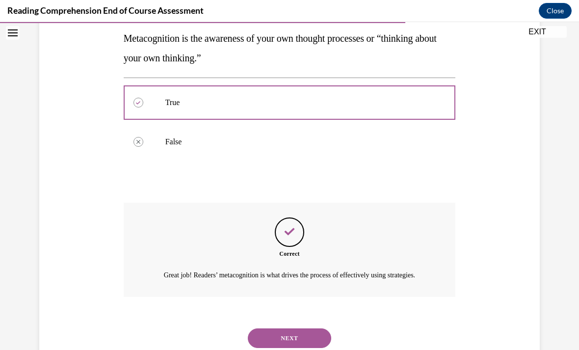
click at [280, 328] on button "NEXT" at bounding box center [289, 338] width 83 height 20
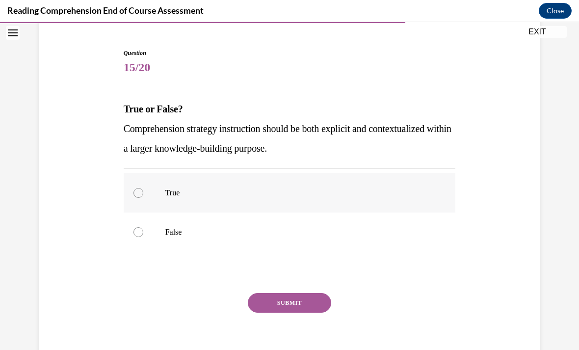
click at [148, 195] on label "True" at bounding box center [290, 192] width 332 height 39
click at [143, 195] on input "True" at bounding box center [138, 193] width 10 height 10
radio input "true"
click at [291, 302] on button "SUBMIT" at bounding box center [289, 303] width 83 height 20
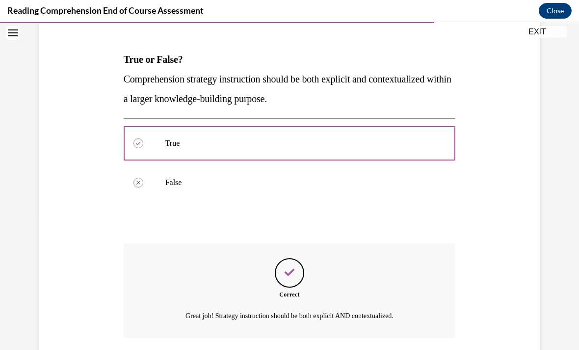
scroll to position [167, 0]
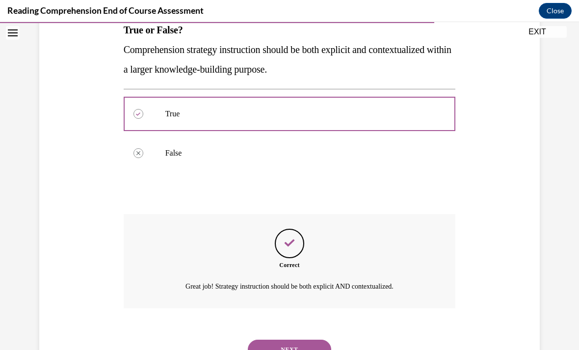
click at [276, 340] on button "NEXT" at bounding box center [289, 350] width 83 height 20
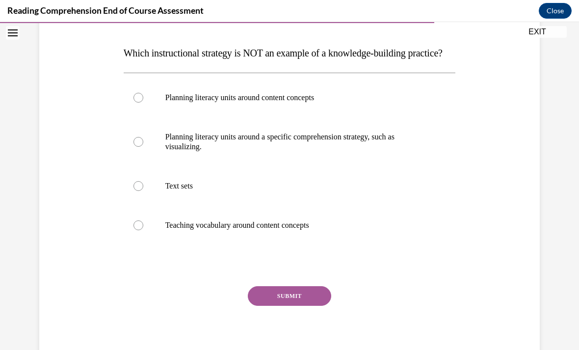
scroll to position [145, 0]
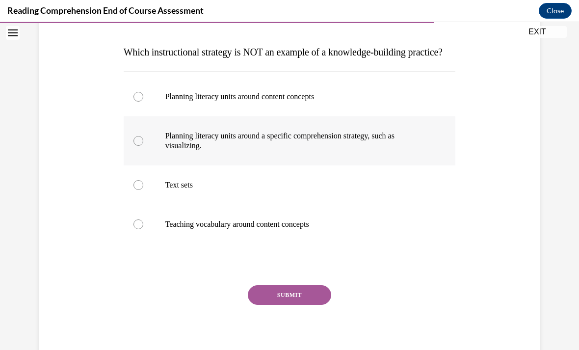
click at [132, 153] on label "Planning literacy units around a specific comprehension strategy, such as visua…" at bounding box center [290, 140] width 332 height 49
click at [133, 146] on input "Planning literacy units around a specific comprehension strategy, such as visua…" at bounding box center [138, 141] width 10 height 10
radio input "true"
click at [279, 305] on button "SUBMIT" at bounding box center [289, 295] width 83 height 20
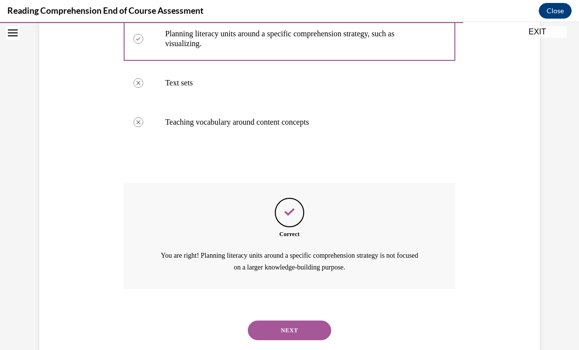
click at [265, 331] on button "NEXT" at bounding box center [289, 330] width 83 height 20
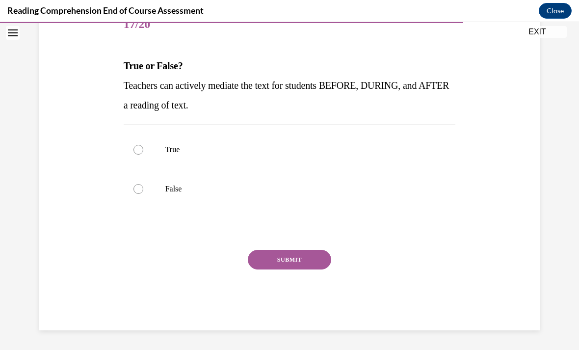
scroll to position [88, 0]
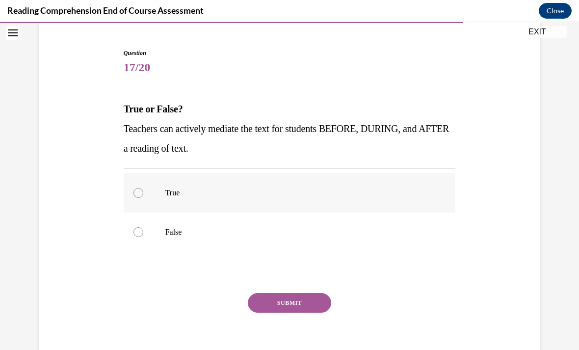
click at [132, 192] on label "True" at bounding box center [290, 192] width 332 height 39
click at [133, 192] on input "True" at bounding box center [138, 193] width 10 height 10
radio input "true"
click at [277, 305] on button "SUBMIT" at bounding box center [289, 303] width 83 height 20
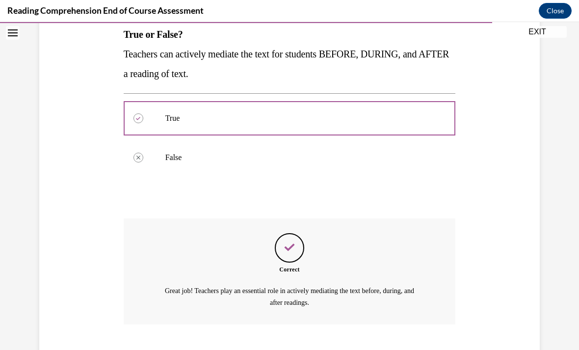
scroll to position [178, 0]
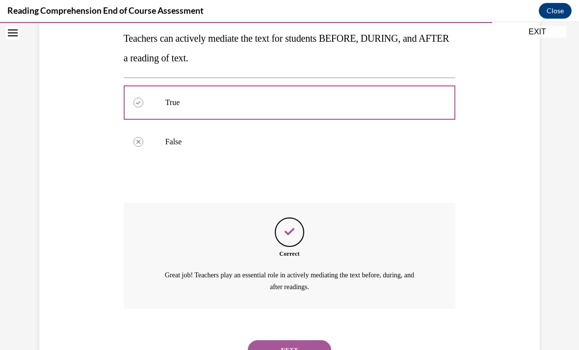
click at [282, 340] on button "NEXT" at bounding box center [289, 350] width 83 height 20
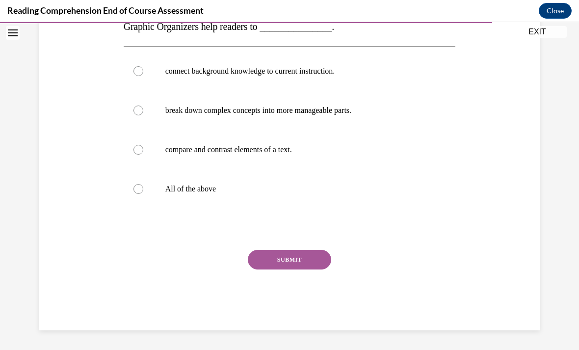
scroll to position [109, 0]
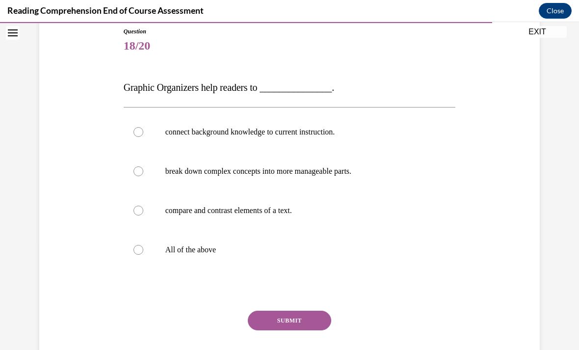
click at [282, 330] on button "SUBMIT" at bounding box center [289, 321] width 83 height 20
click at [144, 252] on label "All of the above" at bounding box center [290, 249] width 332 height 39
click at [143, 252] on input "All of the above" at bounding box center [138, 250] width 10 height 10
radio input "true"
click at [285, 316] on button "SUBMIT" at bounding box center [289, 321] width 83 height 20
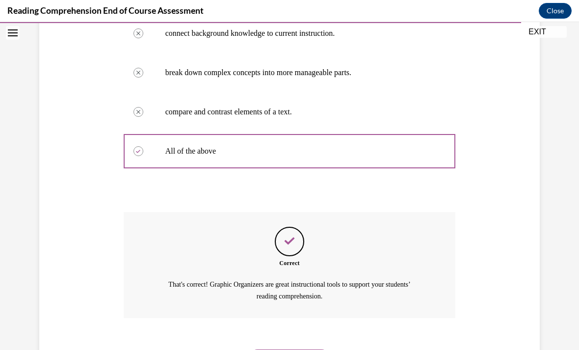
scroll to position [217, 0]
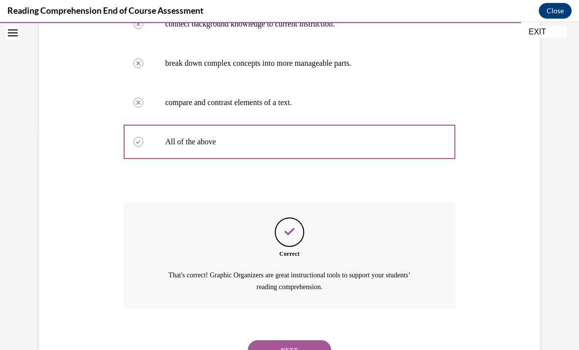
click at [278, 340] on button "NEXT" at bounding box center [289, 350] width 83 height 20
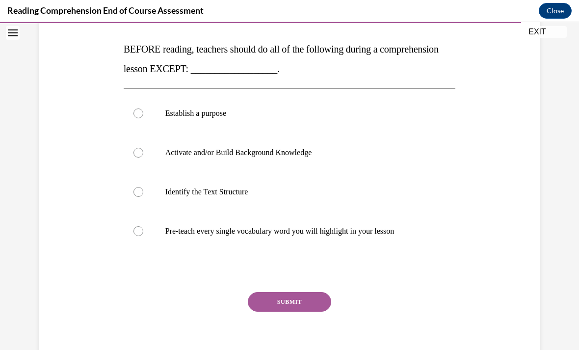
scroll to position [147, 0]
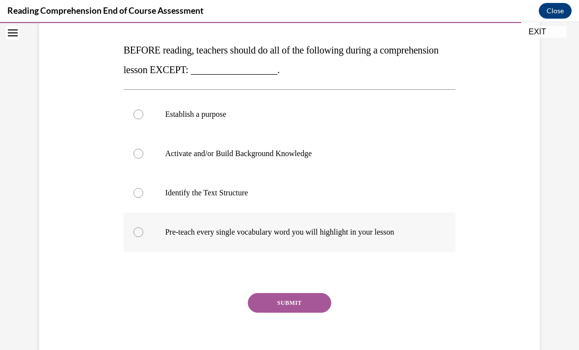
click at [206, 233] on p "Pre-teach every single vocabulary word you will highlight in your lesson" at bounding box center [298, 232] width 266 height 10
click at [143, 233] on input "Pre-teach every single vocabulary word you will highlight in your lesson" at bounding box center [138, 232] width 10 height 10
radio input "true"
click at [291, 305] on button "SUBMIT" at bounding box center [289, 303] width 83 height 20
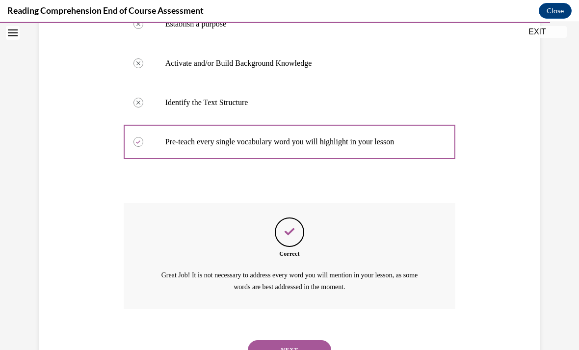
click at [282, 340] on button "NEXT" at bounding box center [289, 350] width 83 height 20
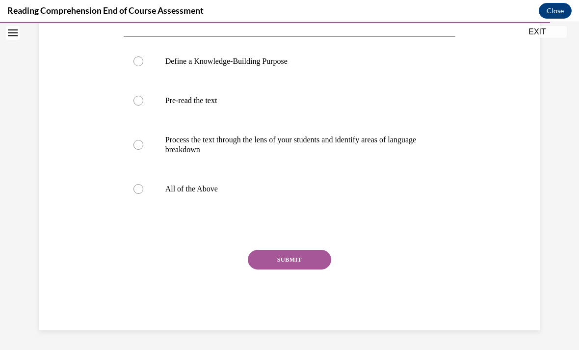
scroll to position [109, 0]
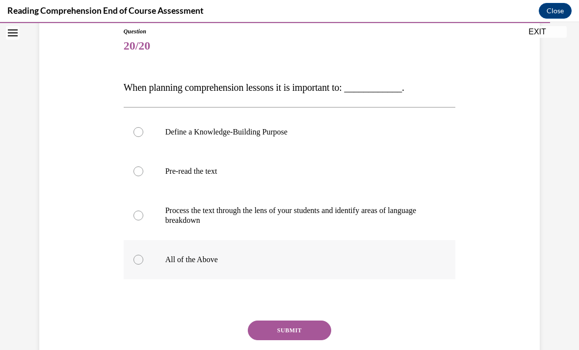
click at [142, 262] on div at bounding box center [138, 260] width 10 height 10
click at [142, 262] on input "All of the Above" at bounding box center [138, 260] width 10 height 10
radio input "true"
click at [276, 335] on button "SUBMIT" at bounding box center [289, 330] width 83 height 20
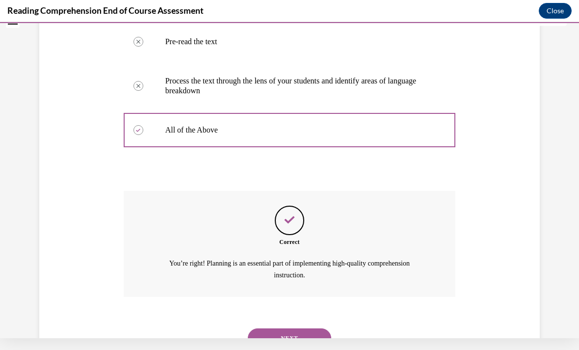
scroll to position [227, 0]
click at [275, 328] on button "NEXT" at bounding box center [289, 338] width 83 height 20
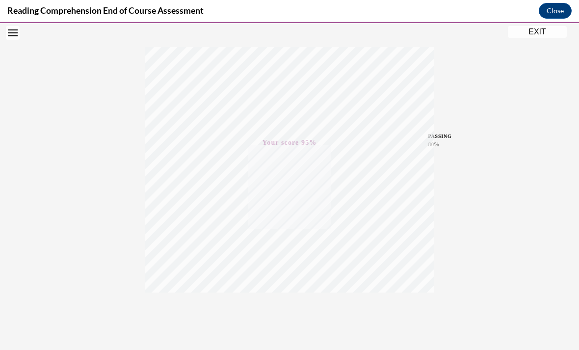
scroll to position [144, 0]
click at [540, 37] on button "EXIT" at bounding box center [537, 32] width 59 height 12
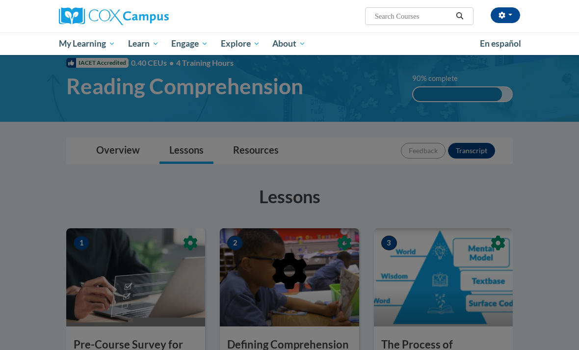
scroll to position [0, 0]
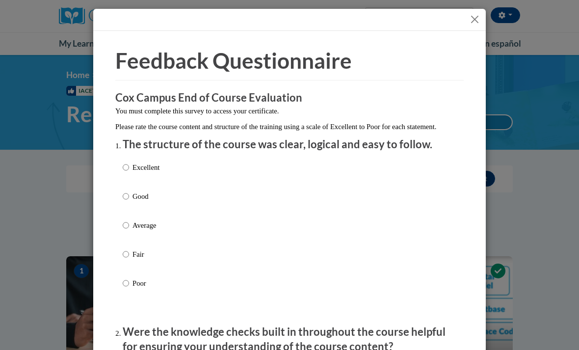
click at [125, 200] on input "Good" at bounding box center [126, 196] width 6 height 11
radio input "true"
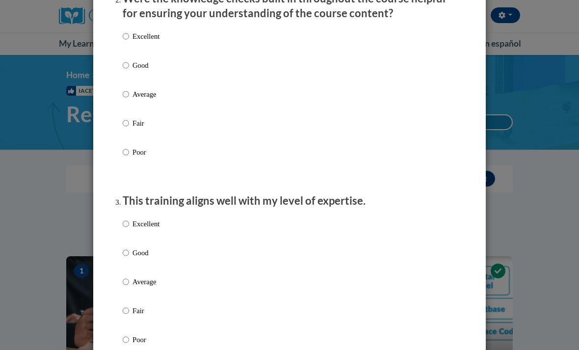
click at [124, 126] on input "Fair" at bounding box center [126, 123] width 6 height 11
radio input "true"
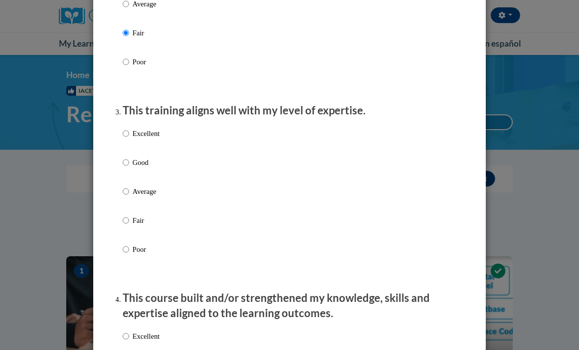
scroll to position [426, 0]
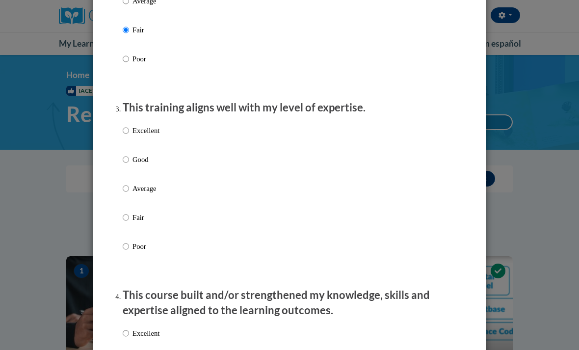
click at [129, 160] on input "Good" at bounding box center [126, 159] width 6 height 11
radio input "true"
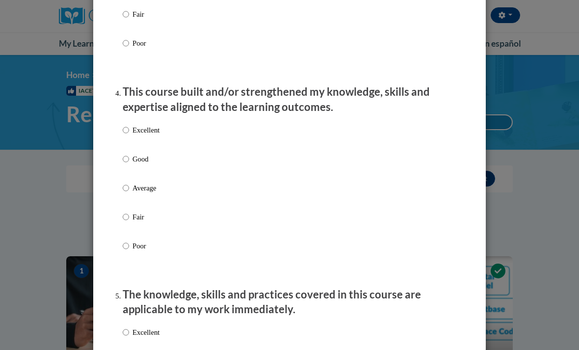
click at [124, 157] on input "Good" at bounding box center [126, 159] width 6 height 11
radio input "true"
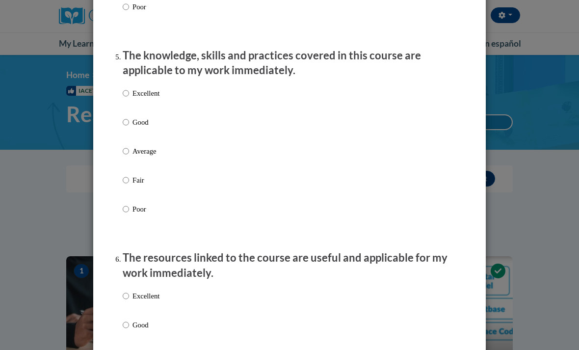
click at [126, 122] on input "Good" at bounding box center [126, 122] width 6 height 11
radio input "true"
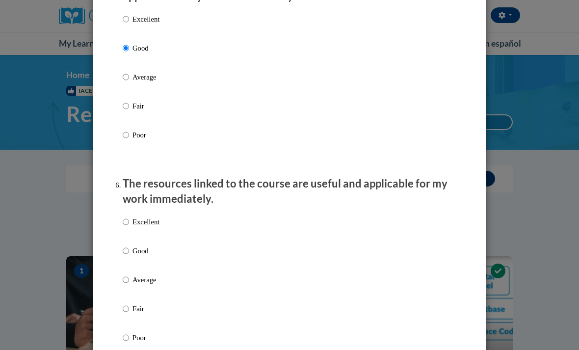
scroll to position [1118, 0]
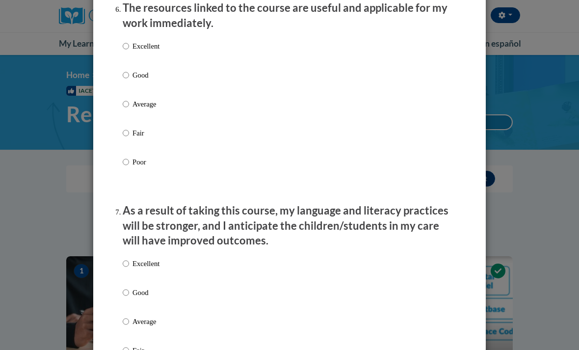
click at [126, 70] on input "Good" at bounding box center [126, 75] width 6 height 11
radio input "true"
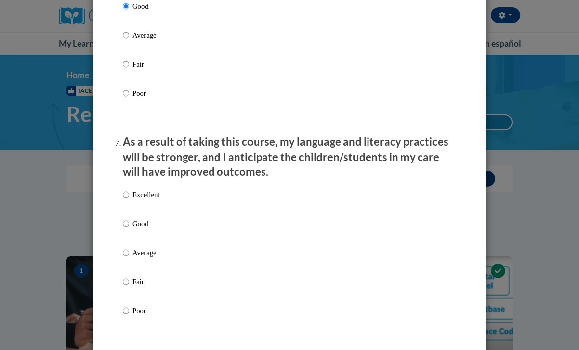
scroll to position [1348, 0]
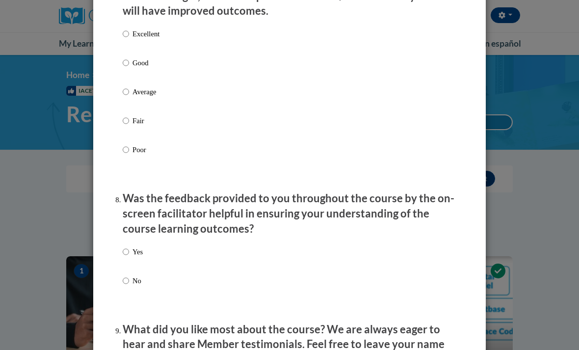
click at [124, 70] on label "Good" at bounding box center [141, 70] width 37 height 26
click at [124, 68] on input "Good" at bounding box center [126, 62] width 6 height 11
radio input "true"
click at [124, 246] on input "Yes" at bounding box center [126, 251] width 6 height 11
radio input "true"
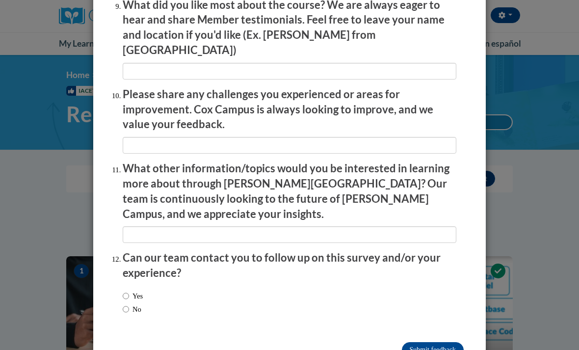
scroll to position [1672, 0]
click at [123, 304] on input "No" at bounding box center [126, 309] width 6 height 11
radio input "true"
click at [429, 343] on input "Submit feedback" at bounding box center [433, 351] width 62 height 16
click at [438, 343] on input "Submitting" at bounding box center [433, 351] width 62 height 16
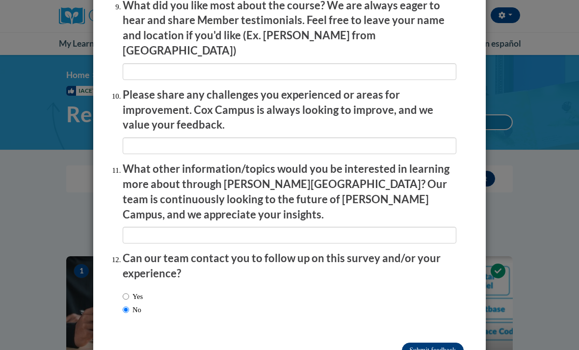
click at [439, 343] on input "Submitting" at bounding box center [433, 351] width 62 height 16
